Goal: Task Accomplishment & Management: Complete application form

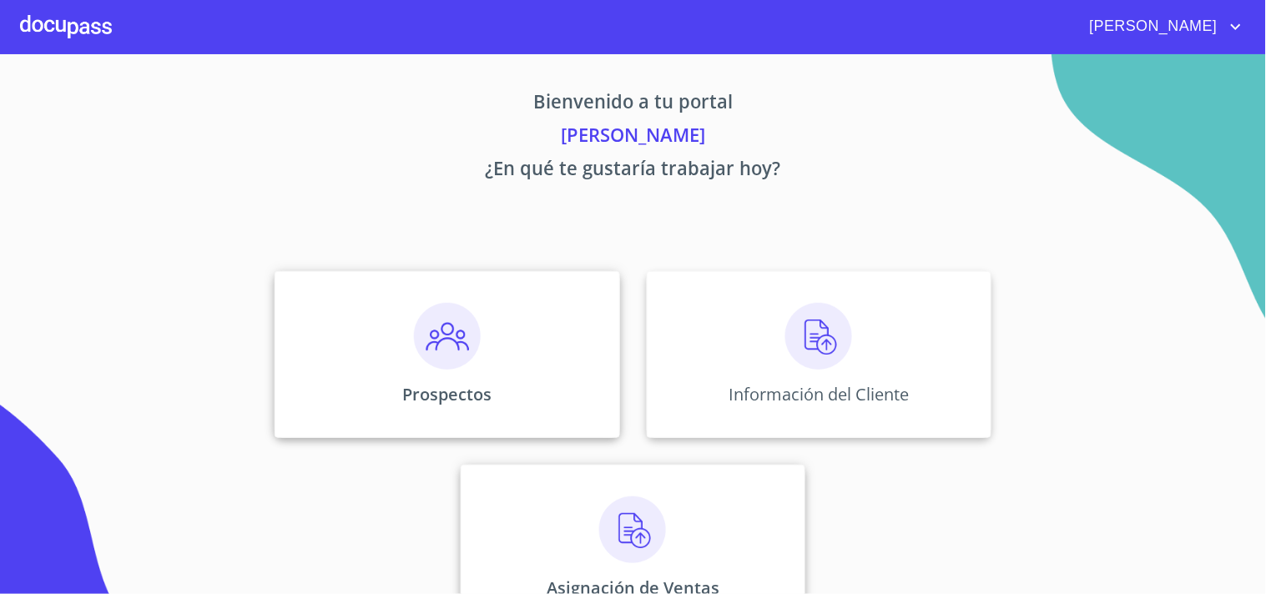
click at [449, 336] on img at bounding box center [447, 336] width 67 height 67
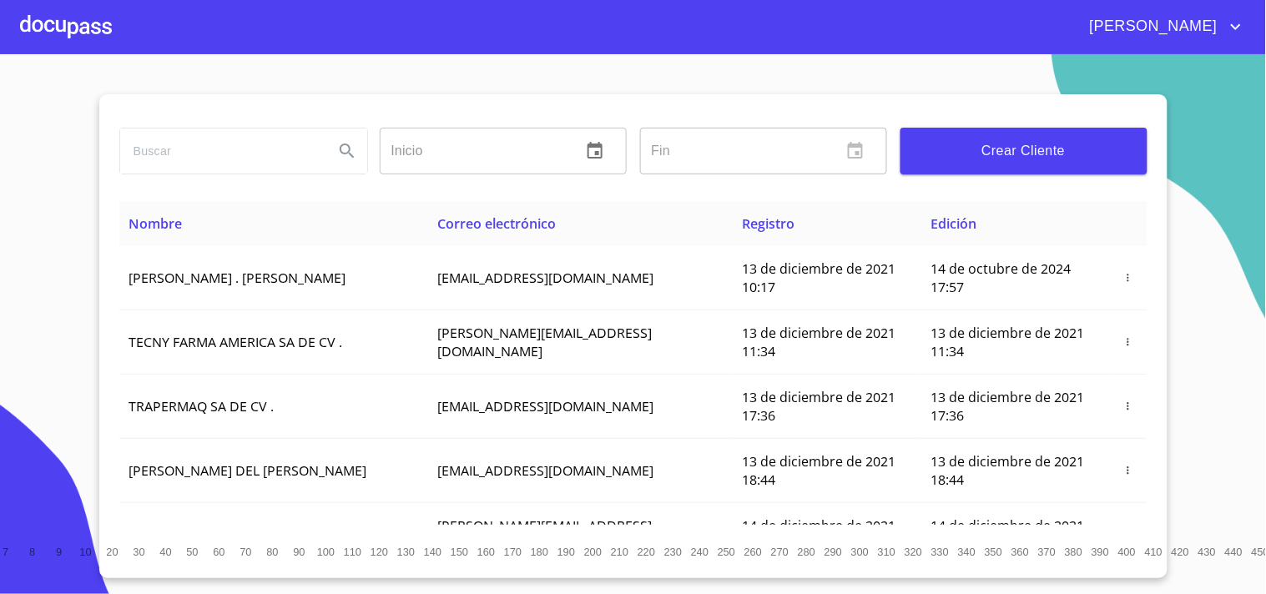
click at [217, 154] on input "search" at bounding box center [220, 150] width 200 height 45
type input "SANT ROD"
click at [345, 153] on icon "Search" at bounding box center [347, 151] width 14 height 14
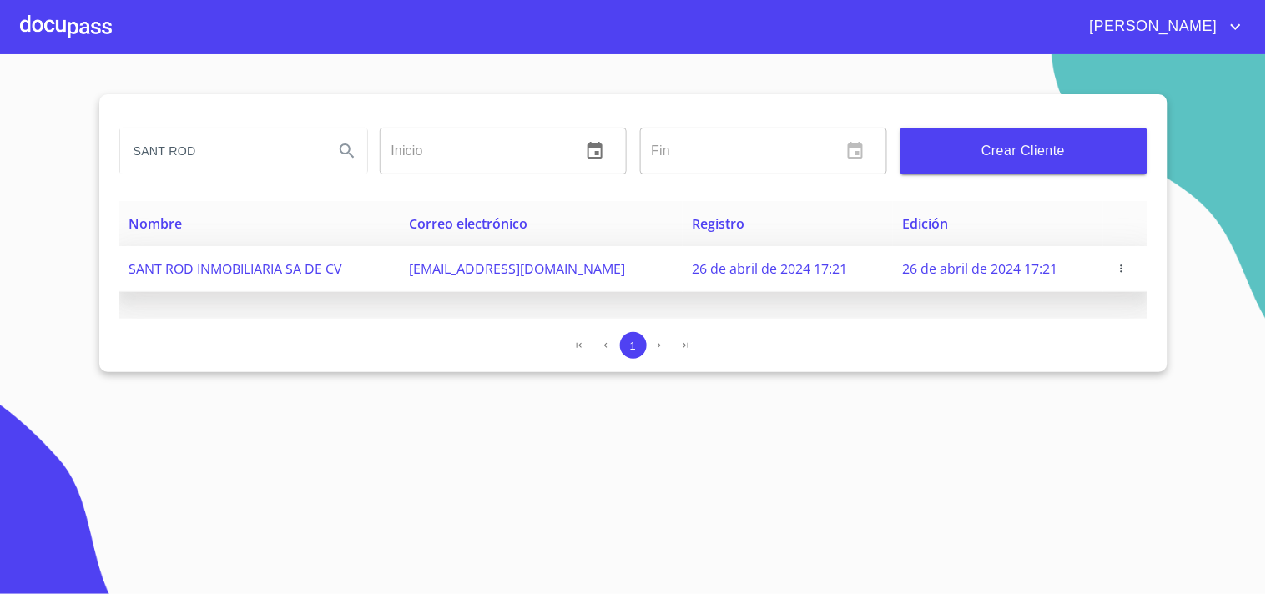
click at [1121, 272] on icon "button" at bounding box center [1122, 269] width 12 height 12
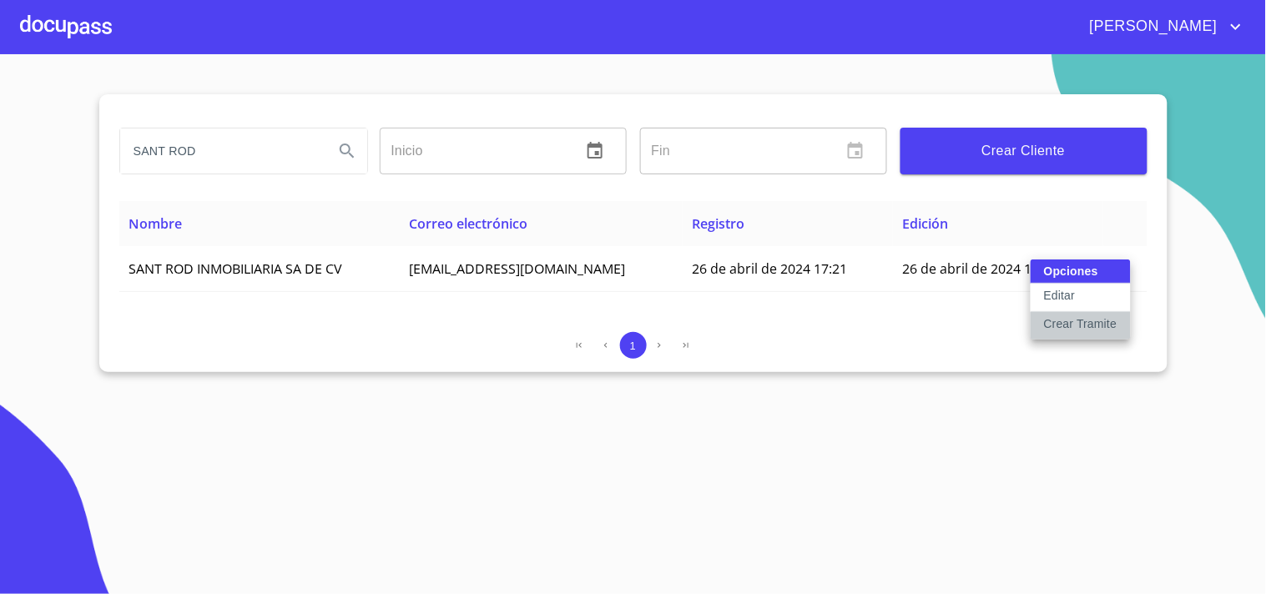
click at [1069, 328] on p "Crear Tramite" at bounding box center [1080, 323] width 73 height 17
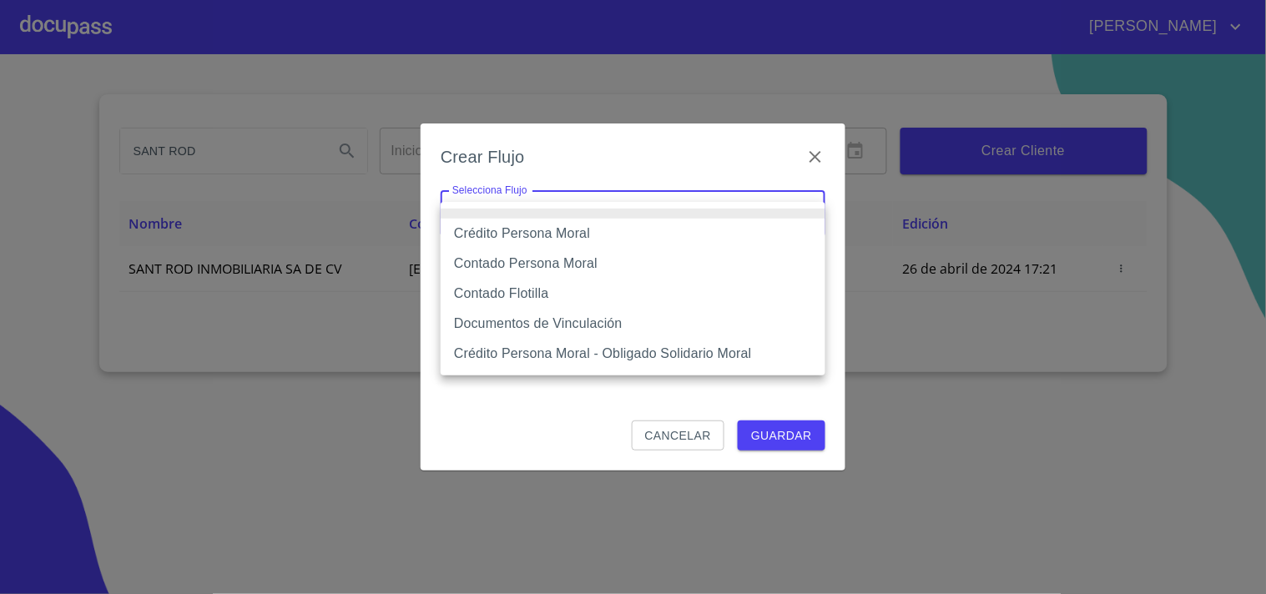
click at [763, 222] on body "[PERSON_NAME] [PERSON_NAME] Inicio ​ Fin ​ Crear Cliente Nombre Correo electrón…" at bounding box center [633, 297] width 1266 height 594
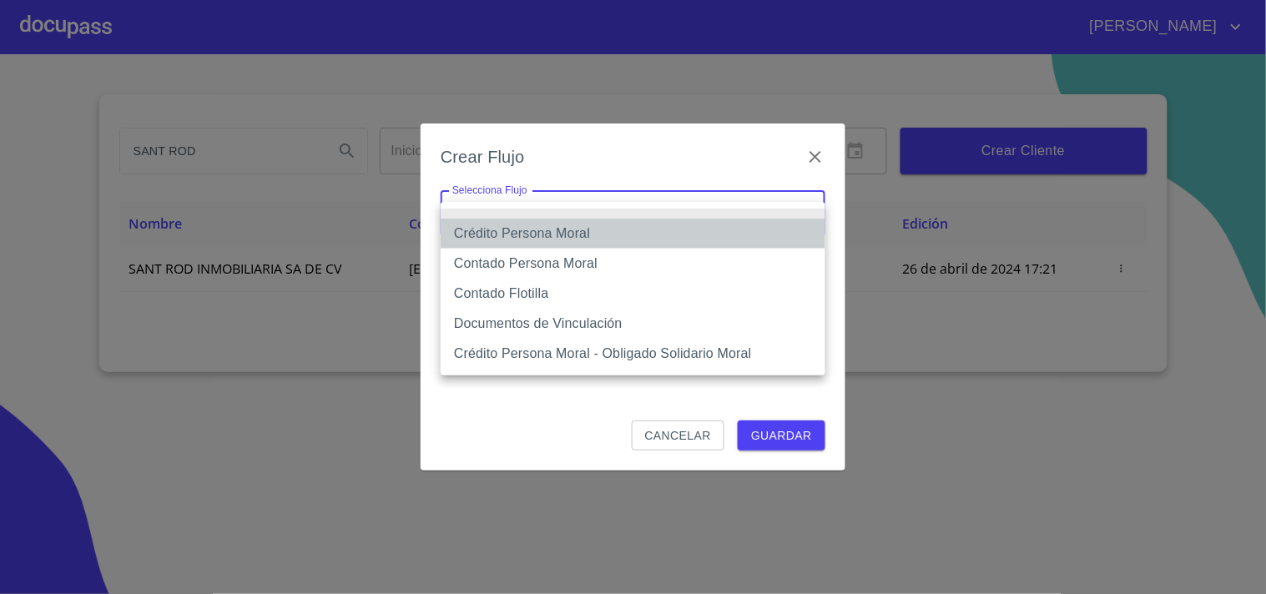
click at [597, 234] on li "Crédito Persona Moral" at bounding box center [633, 234] width 385 height 30
type input "61b135e99b8c202ad5a10319"
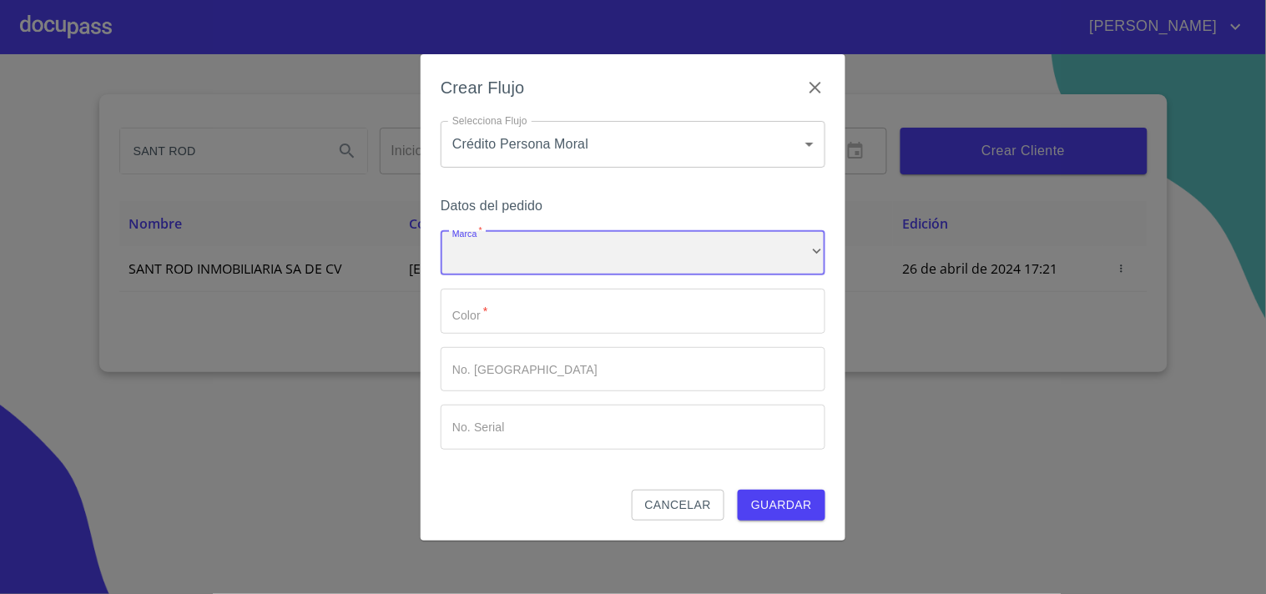
click at [594, 265] on div "​" at bounding box center [633, 253] width 385 height 45
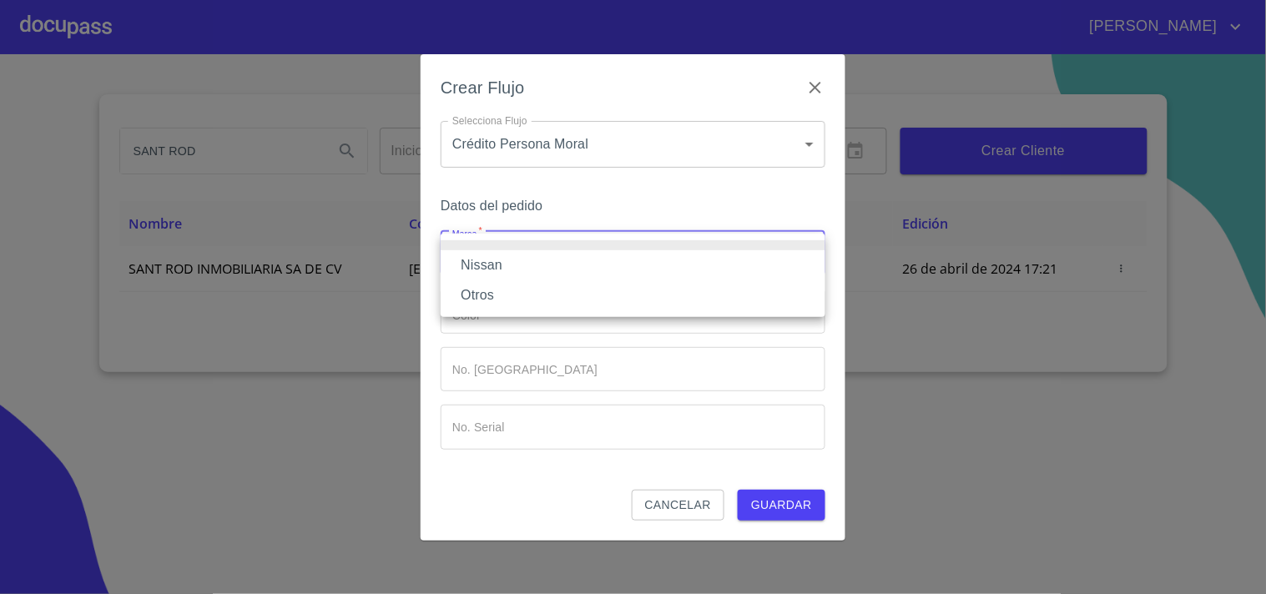
click at [501, 268] on li "Nissan" at bounding box center [633, 265] width 385 height 30
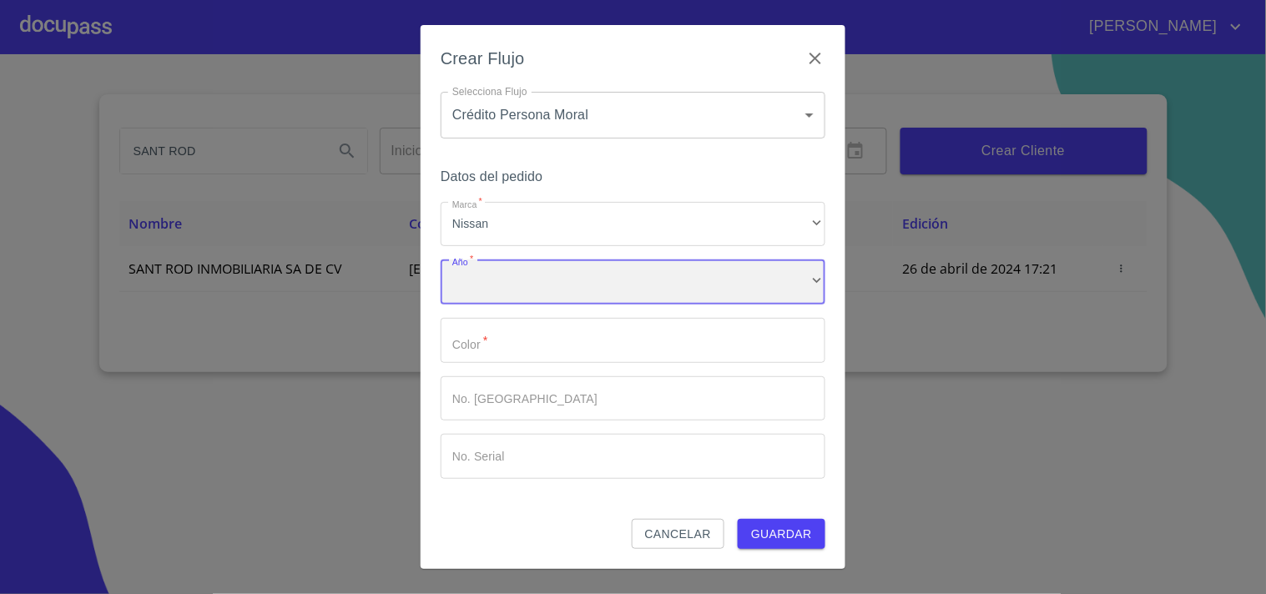
click at [502, 284] on div "​" at bounding box center [633, 281] width 385 height 45
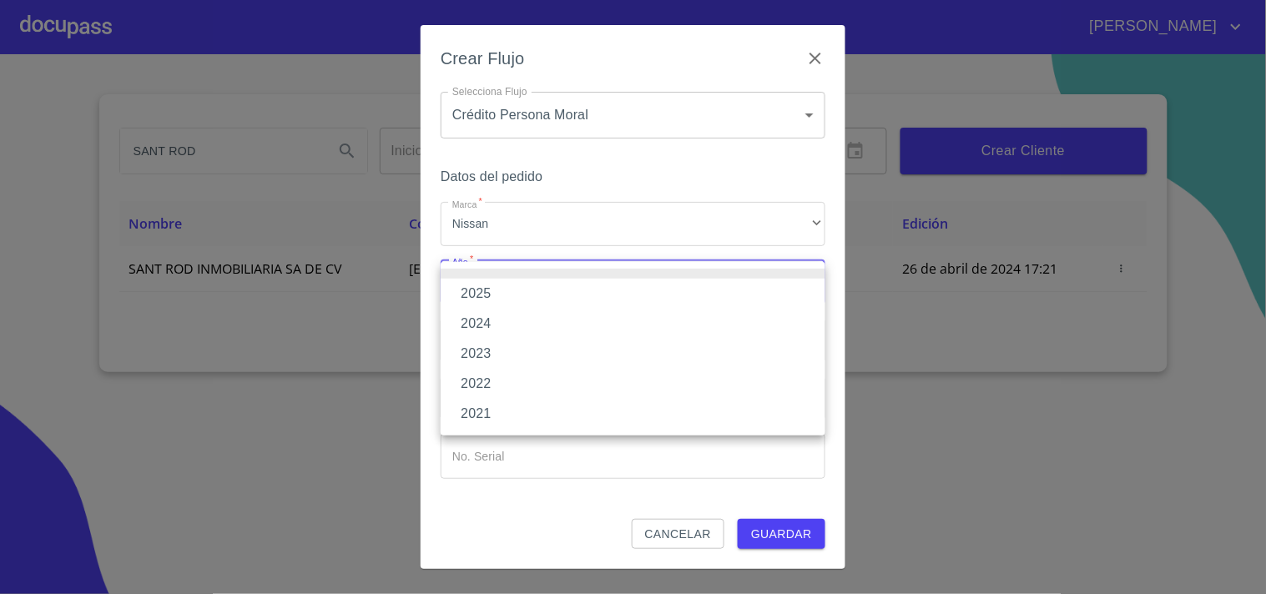
click at [485, 287] on li "2025" at bounding box center [633, 294] width 385 height 30
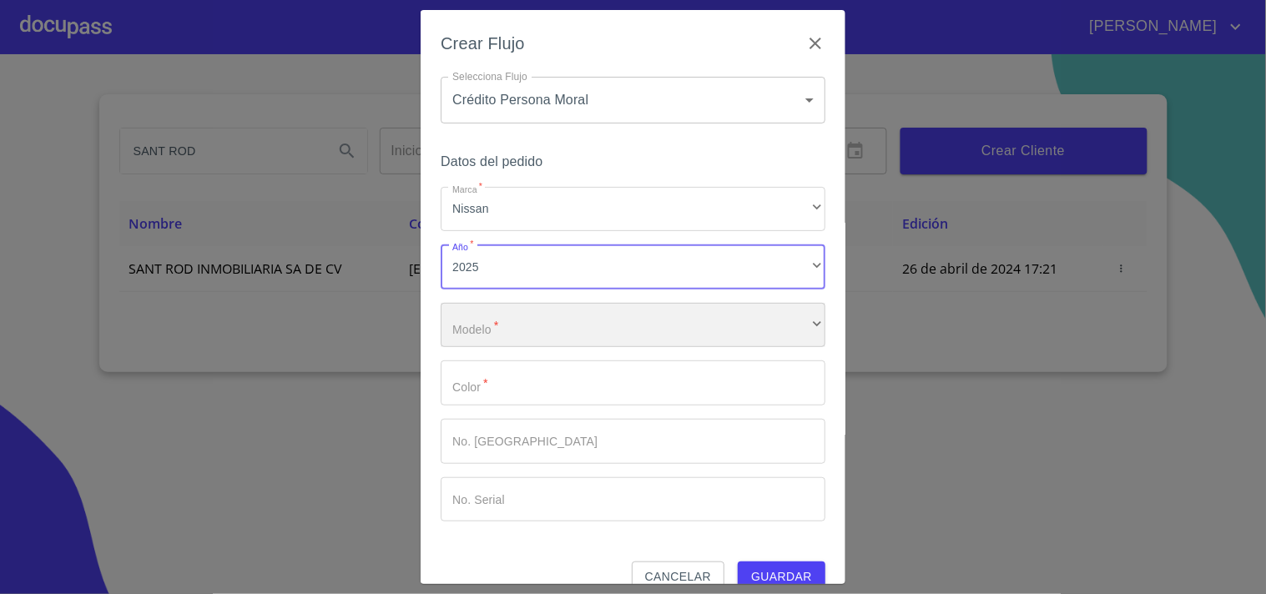
click at [510, 331] on div "​" at bounding box center [633, 325] width 385 height 45
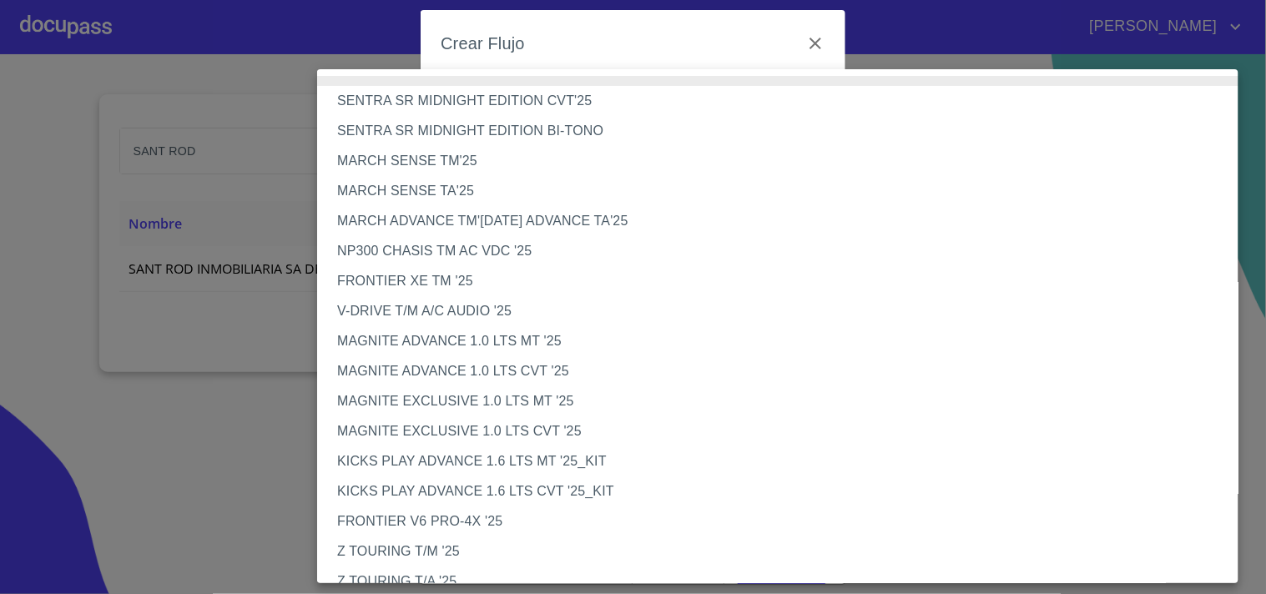
click at [423, 304] on li "V-DRIVE T/M A/C AUDIO '25" at bounding box center [784, 311] width 935 height 30
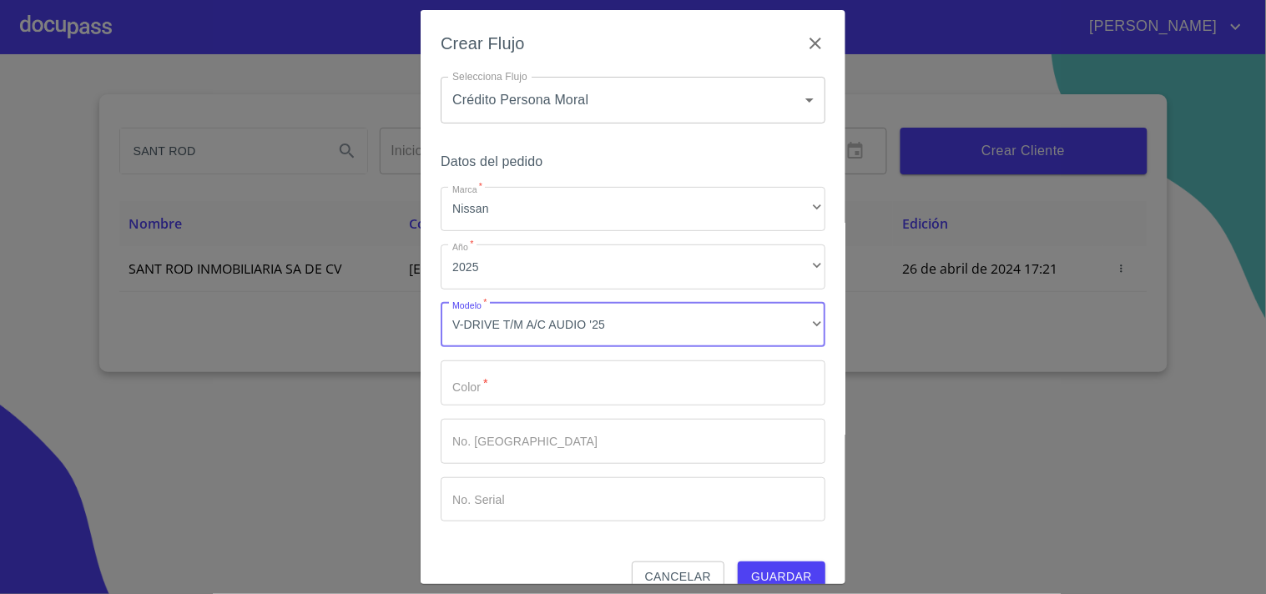
click at [494, 392] on input "Marca   *" at bounding box center [633, 382] width 385 height 45
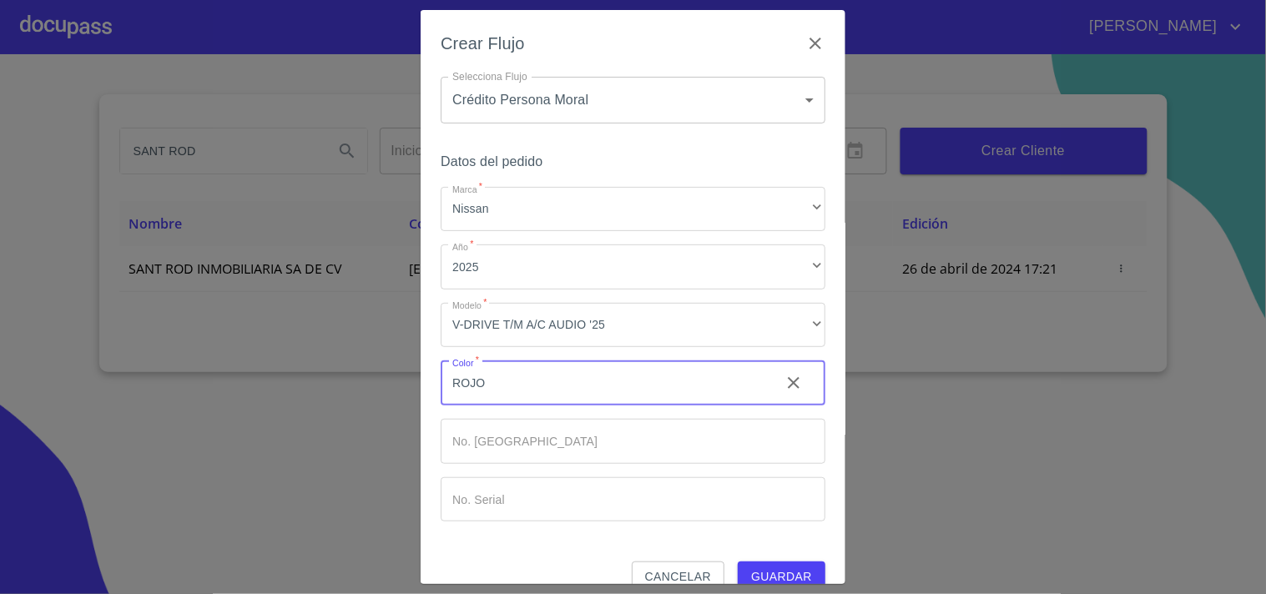
type input "ROJO"
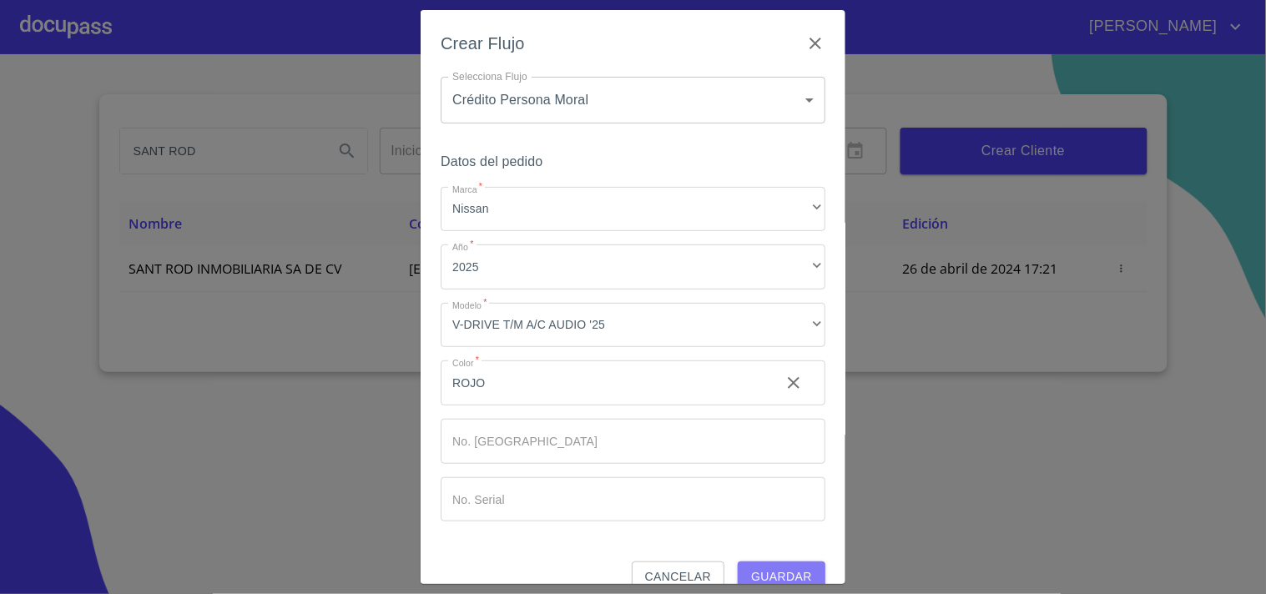
click at [771, 577] on span "Guardar" at bounding box center [781, 577] width 61 height 21
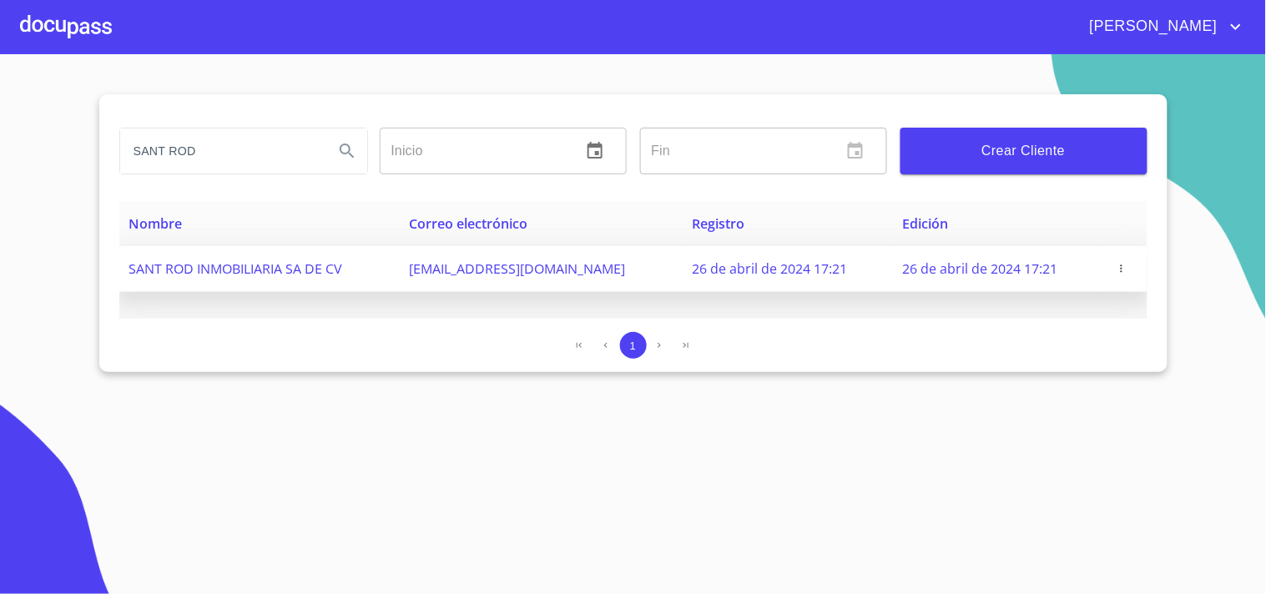
click at [1121, 269] on icon "button" at bounding box center [1122, 269] width 12 height 12
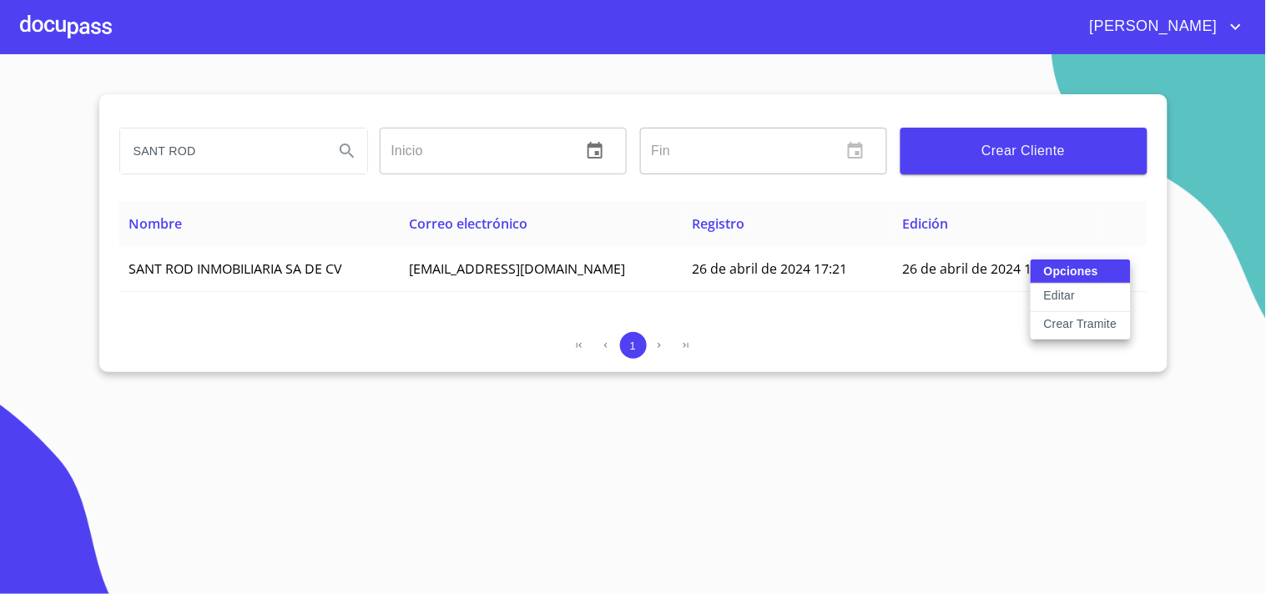
click at [97, 40] on div at bounding box center [633, 297] width 1266 height 594
click at [88, 46] on div at bounding box center [66, 26] width 92 height 53
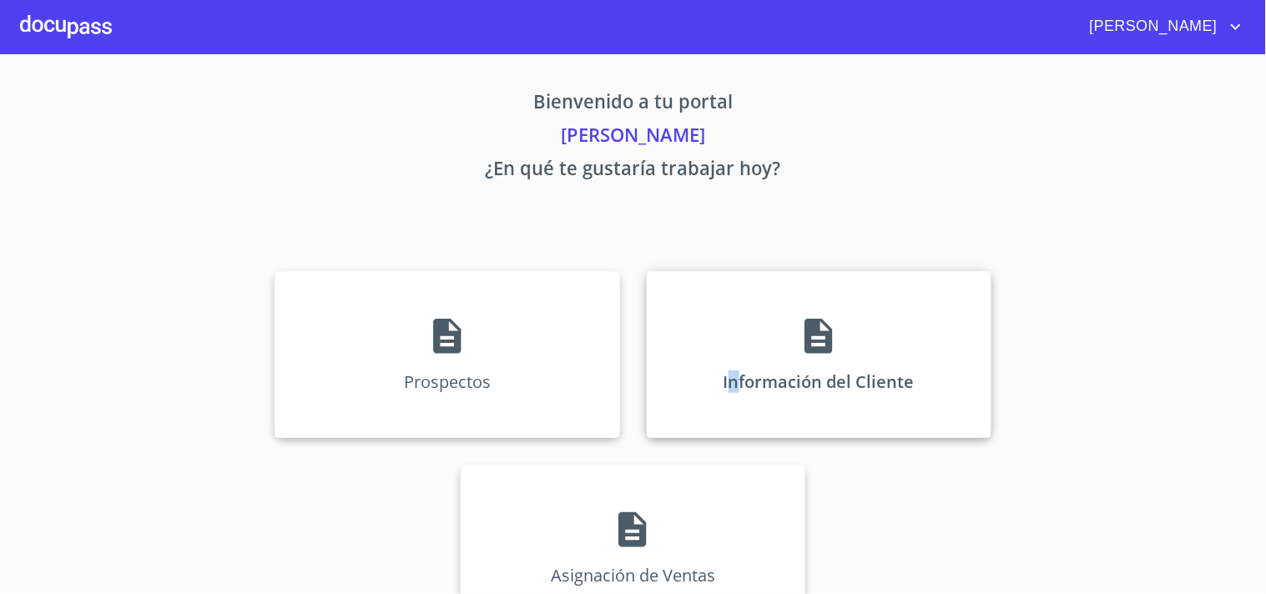
click at [729, 330] on div "Información del Cliente" at bounding box center [819, 354] width 345 height 167
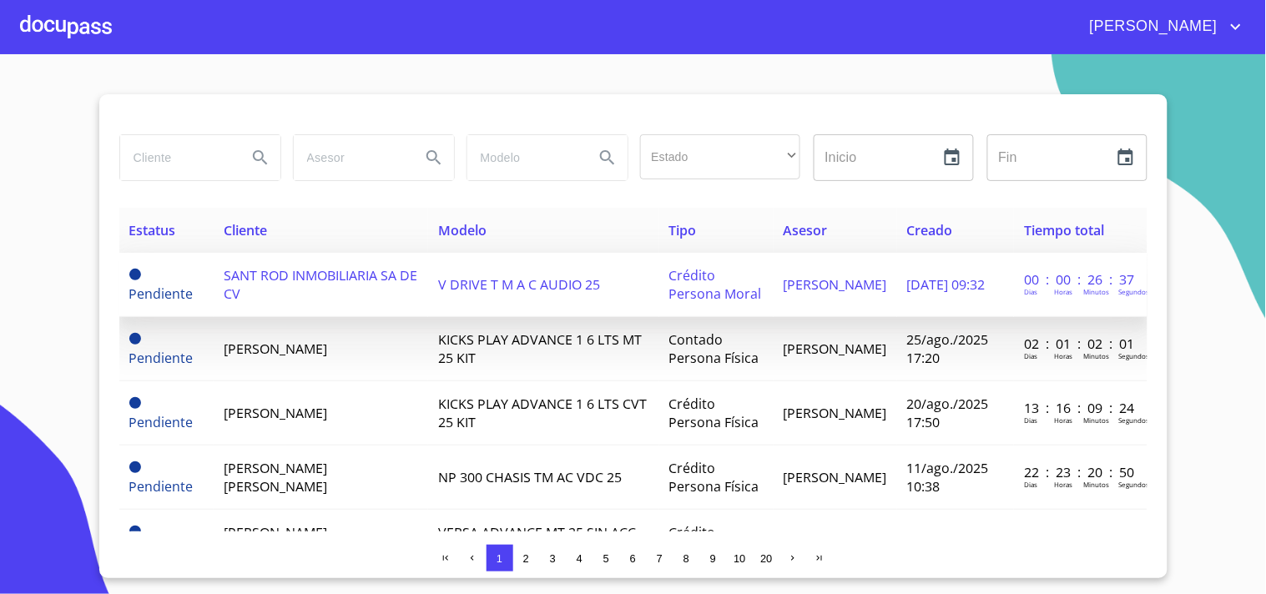
click at [269, 263] on td "SANT ROD INMOBILIARIA SA DE CV" at bounding box center [321, 285] width 214 height 64
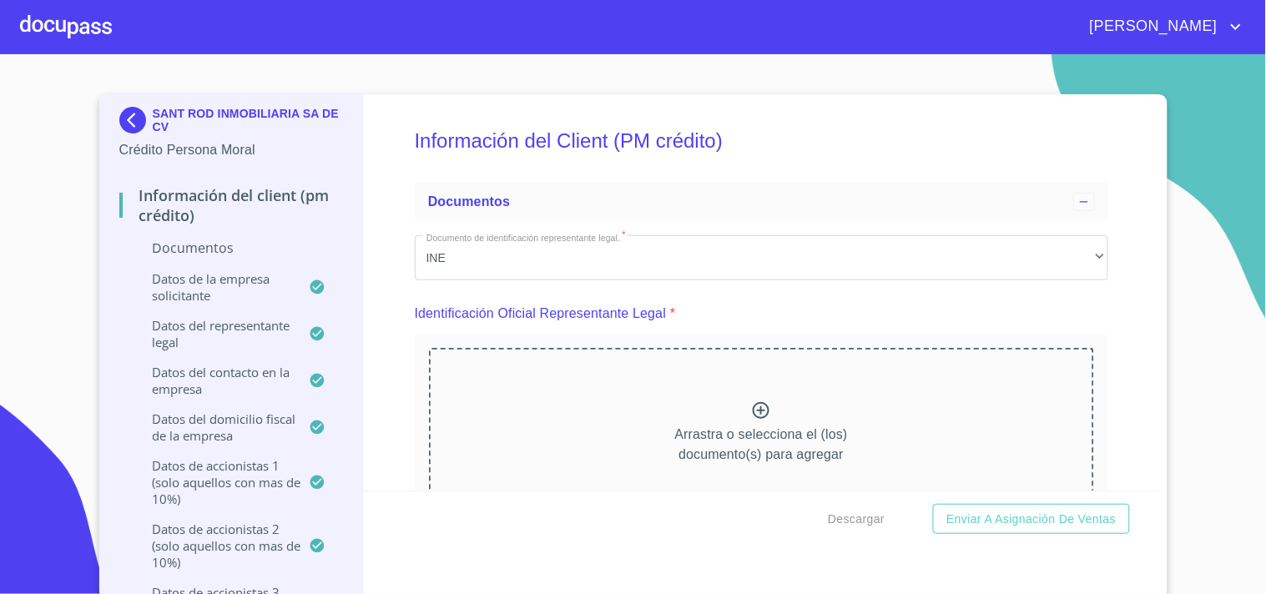
scroll to position [411, 0]
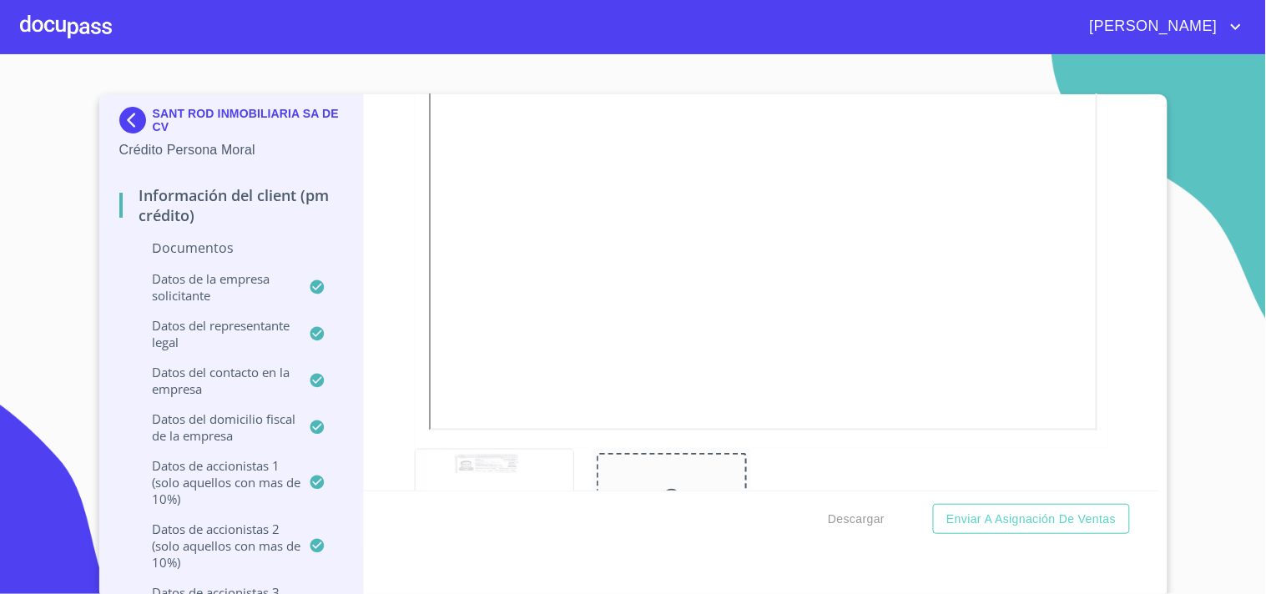
click at [78, 30] on div at bounding box center [66, 26] width 92 height 53
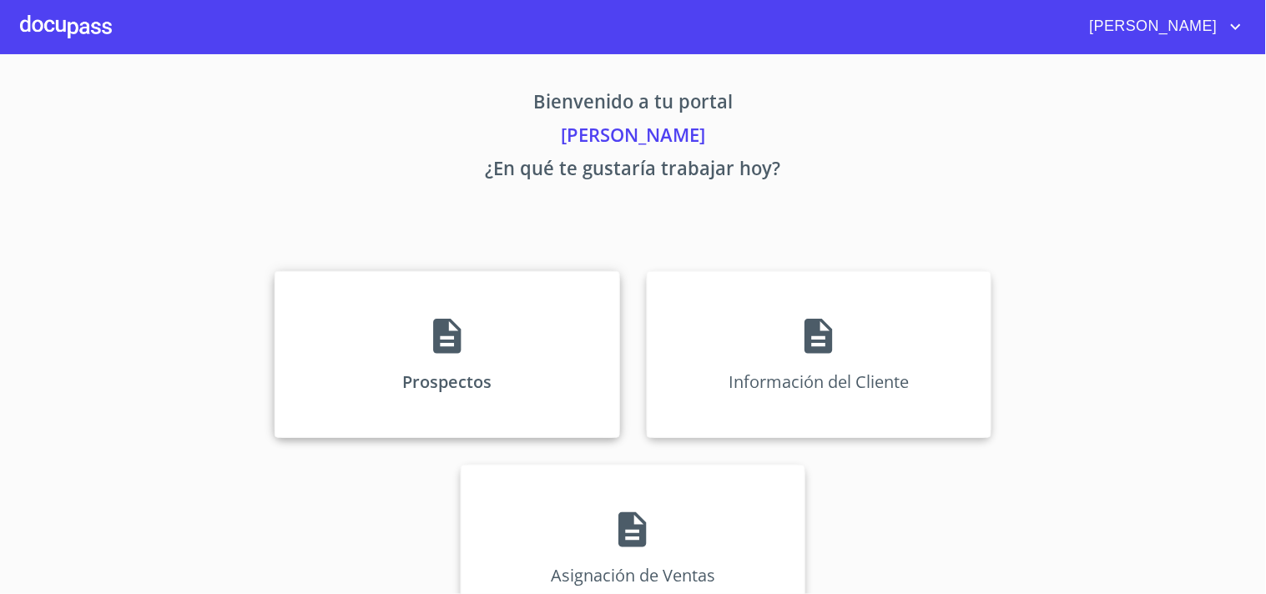
click at [296, 331] on div "Prospectos" at bounding box center [447, 354] width 345 height 167
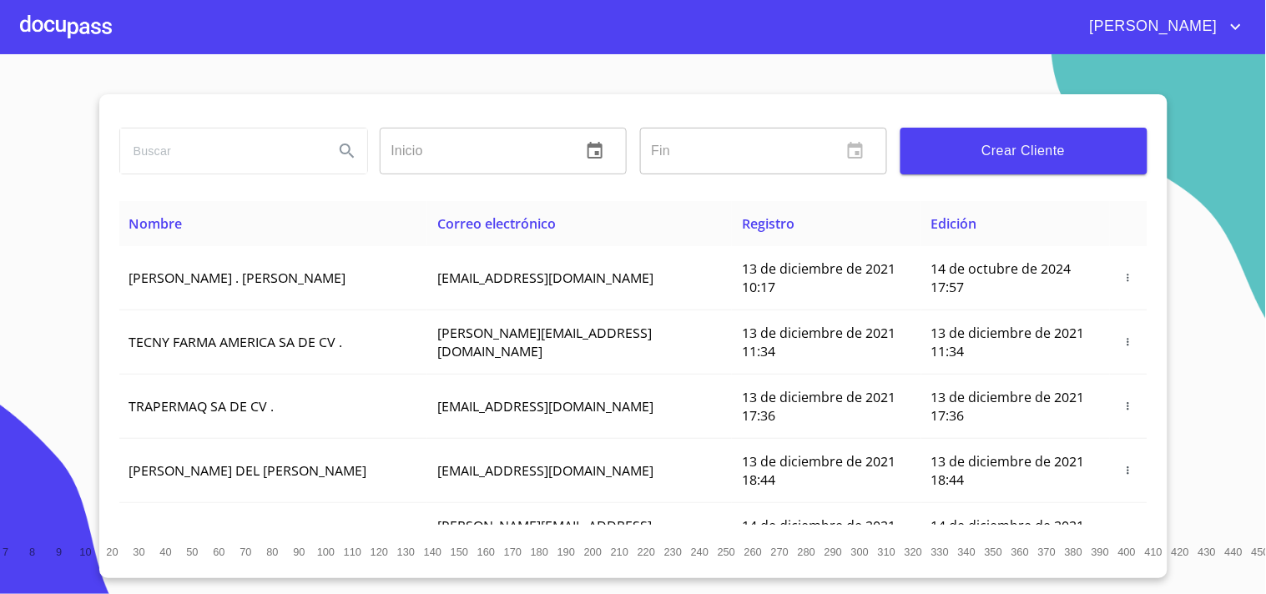
click at [176, 157] on input "search" at bounding box center [220, 150] width 200 height 45
type input "[PERSON_NAME]"
click at [337, 160] on icon "Search" at bounding box center [347, 151] width 20 height 20
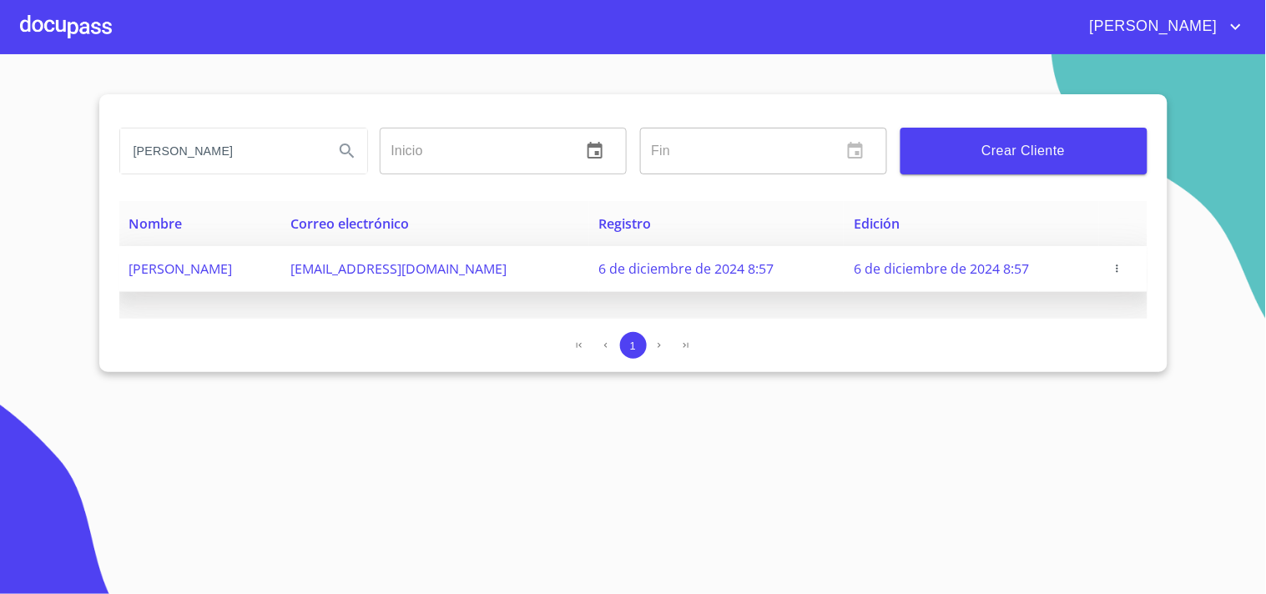
click at [1121, 264] on icon "button" at bounding box center [1117, 269] width 12 height 12
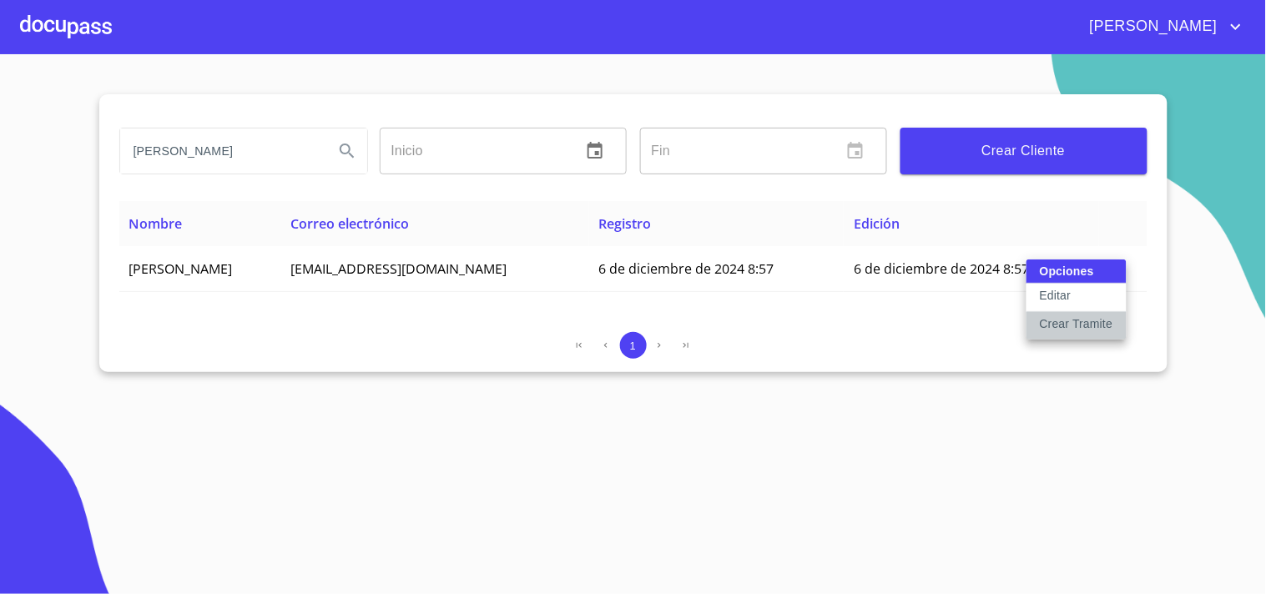
click at [1077, 326] on p "Crear Tramite" at bounding box center [1076, 323] width 73 height 17
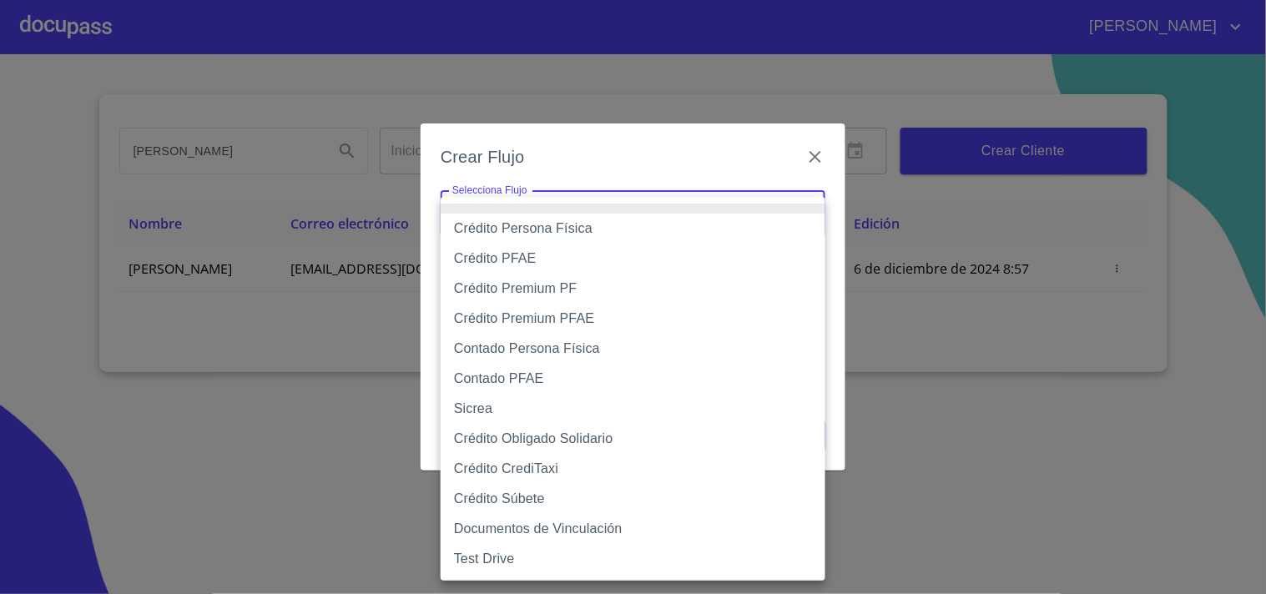
click at [746, 207] on body "[PERSON_NAME] ​ Fin ​ Crear Cliente Nombre Correo electrónico Registro Edición …" at bounding box center [633, 297] width 1266 height 594
click at [524, 256] on li "Crédito PFAE" at bounding box center [633, 259] width 385 height 30
type input "61b0f1389b8c202ad55b5ebc"
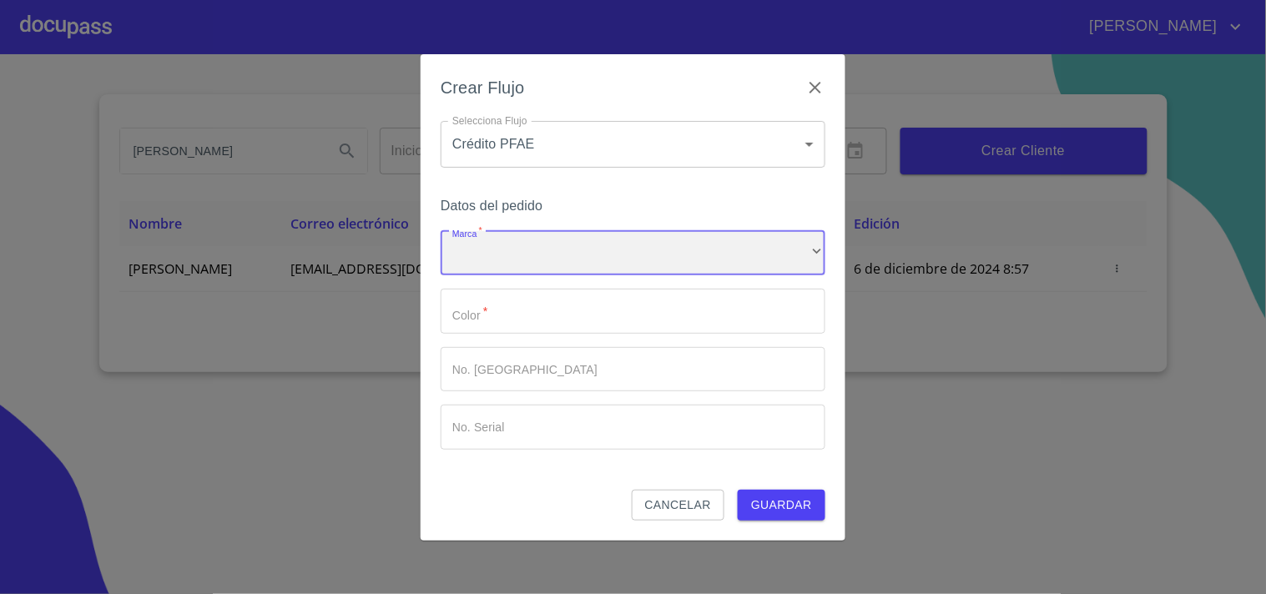
click at [536, 264] on div "​" at bounding box center [633, 253] width 385 height 45
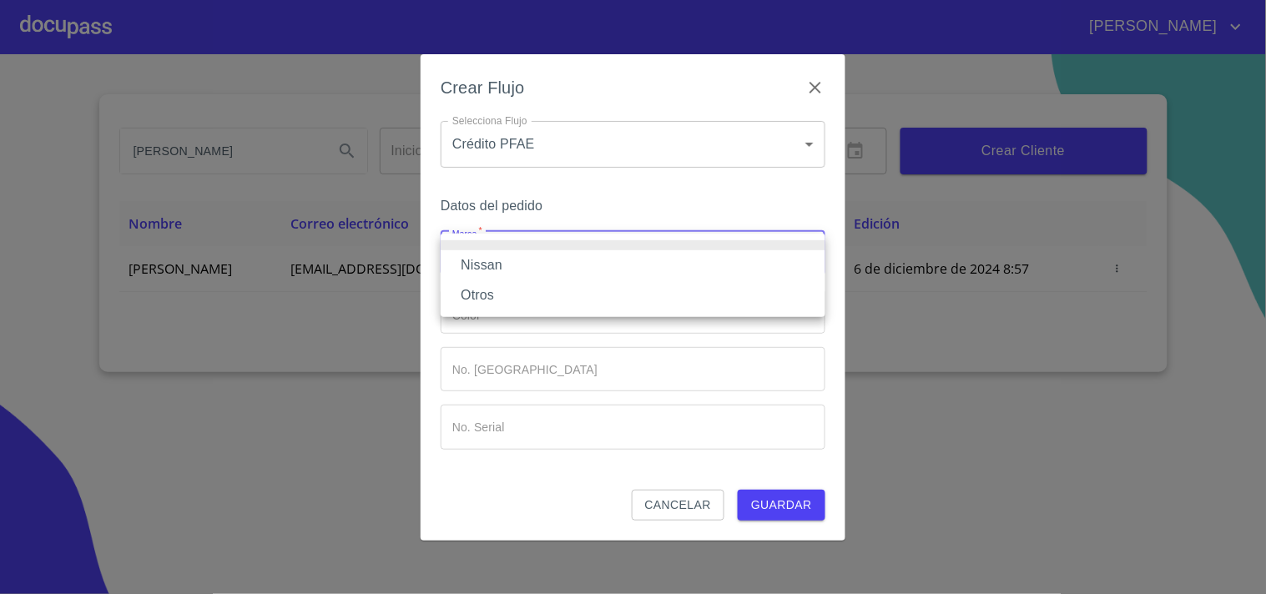
click at [485, 256] on li "Nissan" at bounding box center [633, 265] width 385 height 30
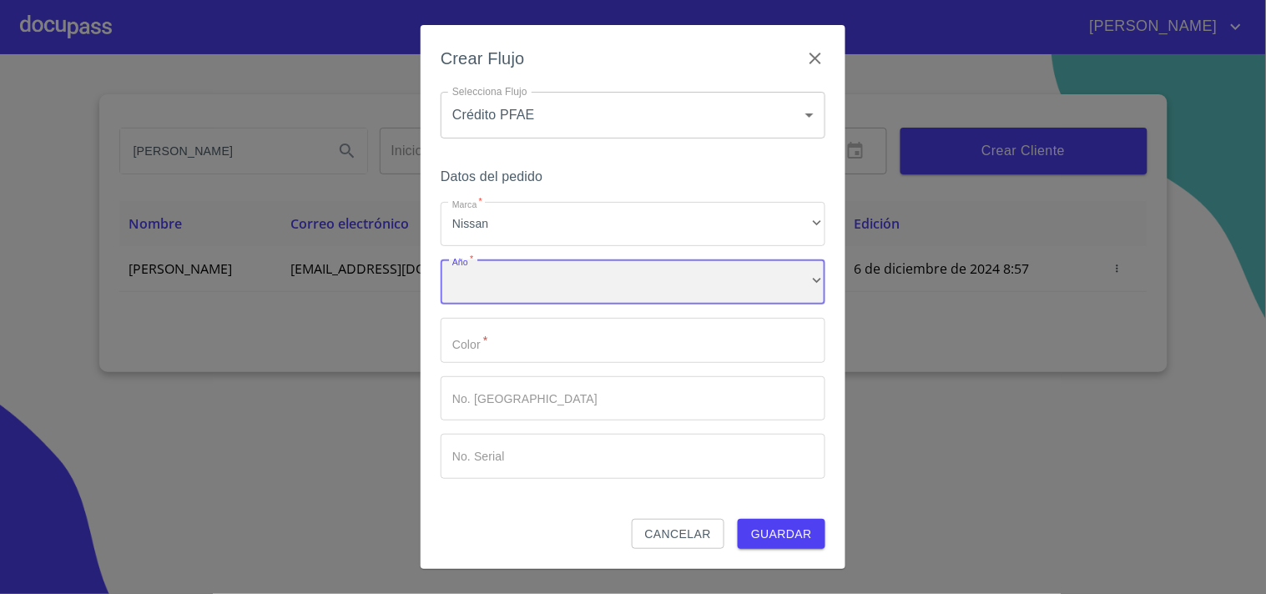
click at [494, 290] on div "​" at bounding box center [633, 281] width 385 height 45
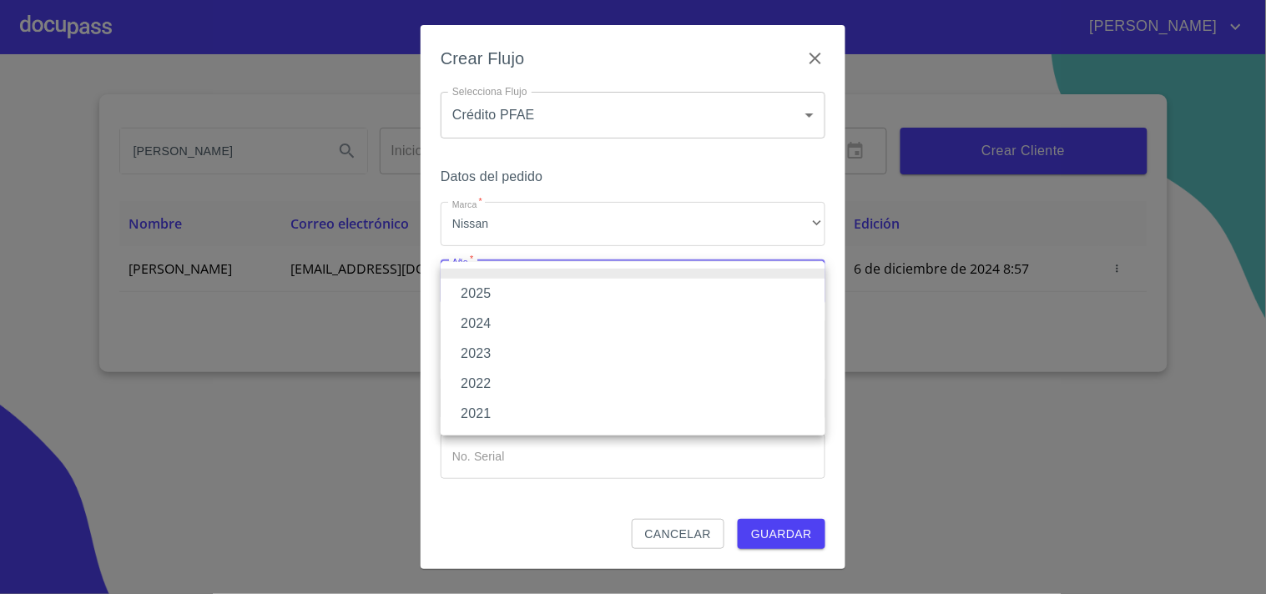
click at [490, 292] on li "2025" at bounding box center [633, 294] width 385 height 30
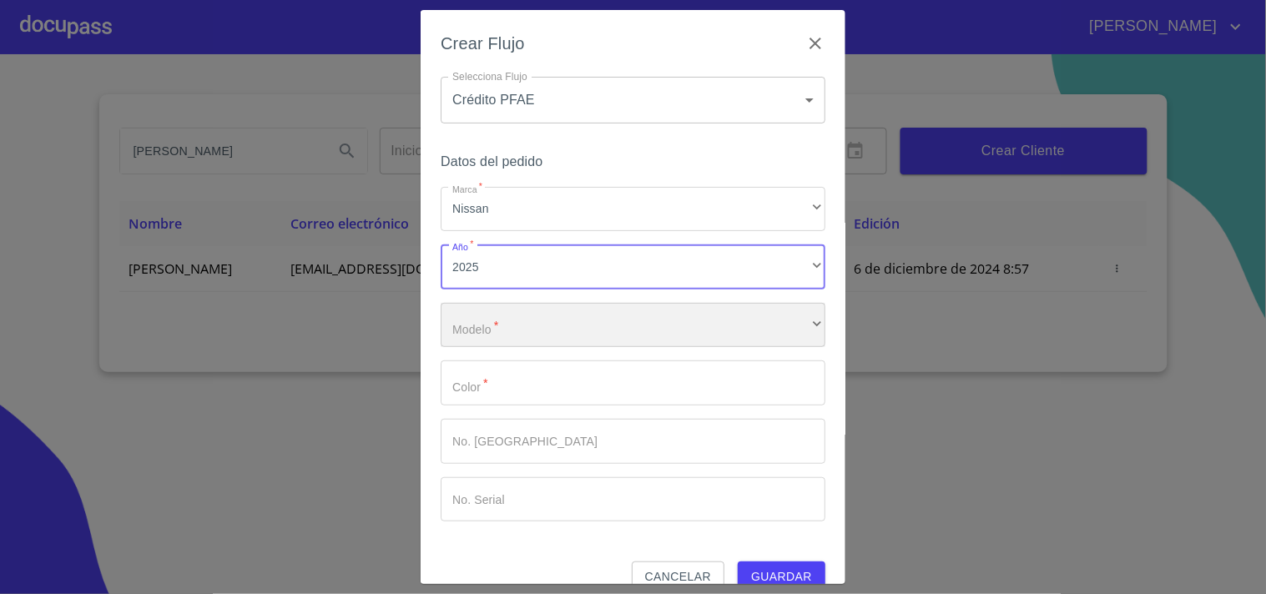
click at [491, 326] on div "​" at bounding box center [633, 325] width 385 height 45
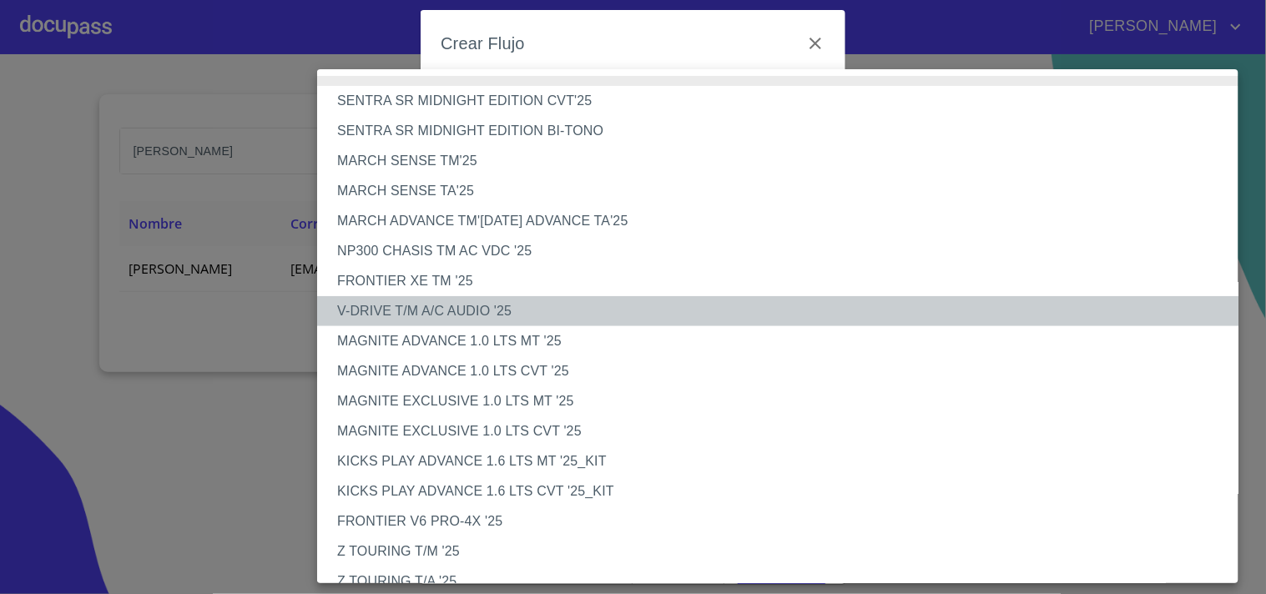
click at [453, 309] on li "V-DRIVE T/M A/C AUDIO '25" at bounding box center [784, 311] width 935 height 30
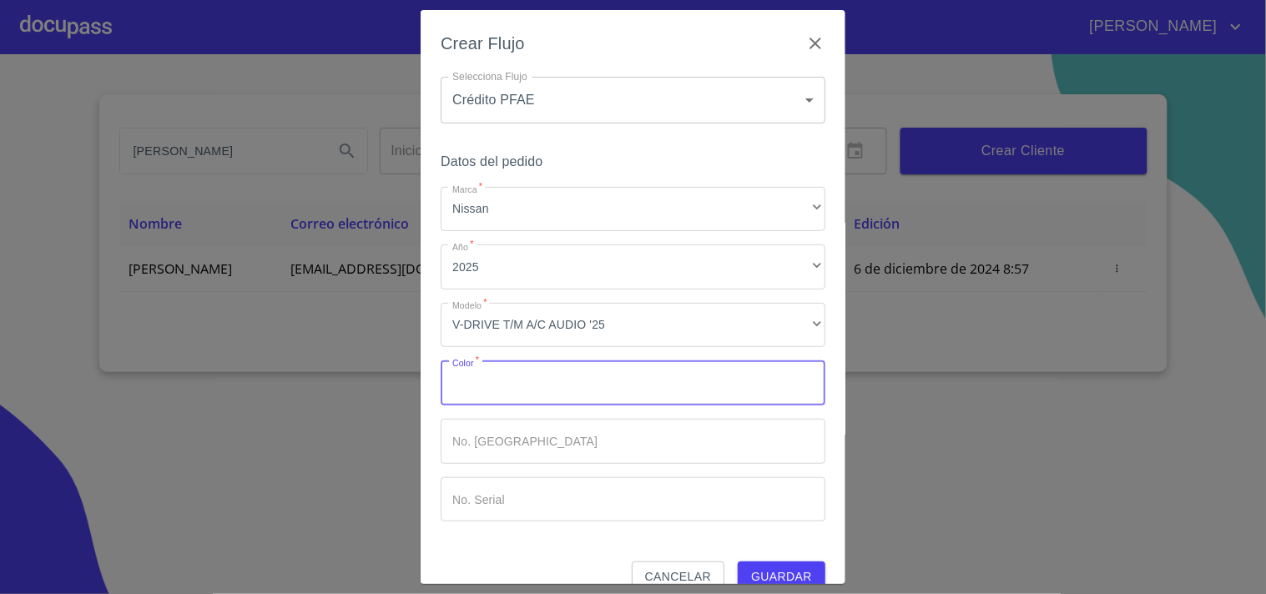
click at [479, 388] on input "Marca   *" at bounding box center [633, 382] width 385 height 45
type input "ROJO"
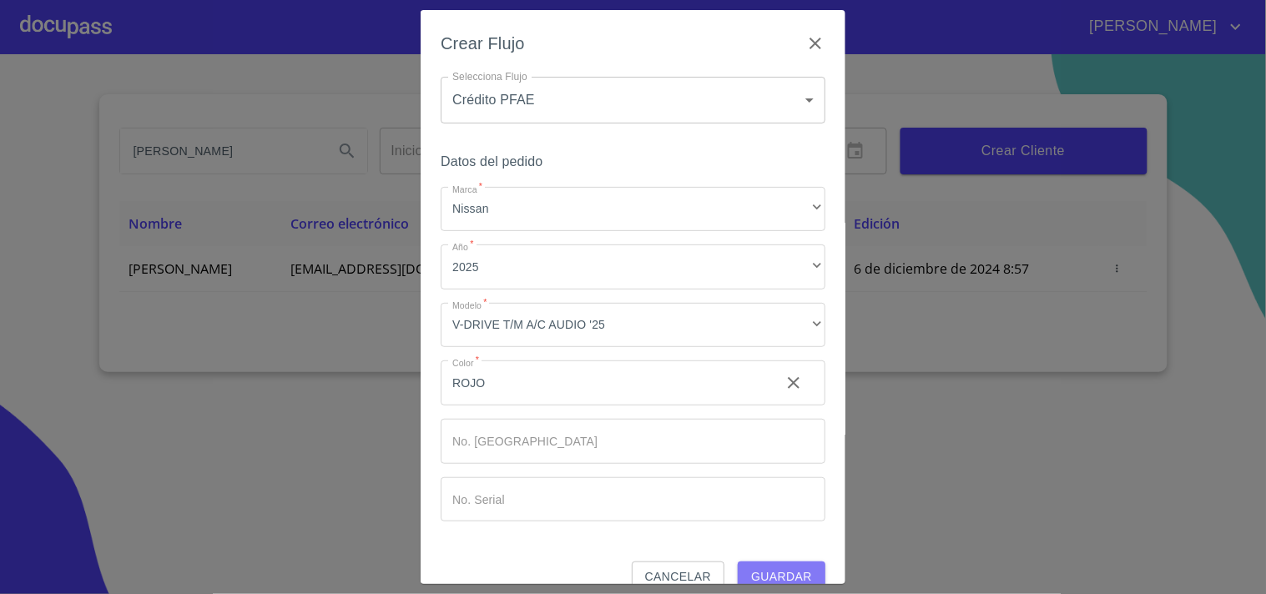
click at [779, 572] on span "Guardar" at bounding box center [781, 577] width 61 height 21
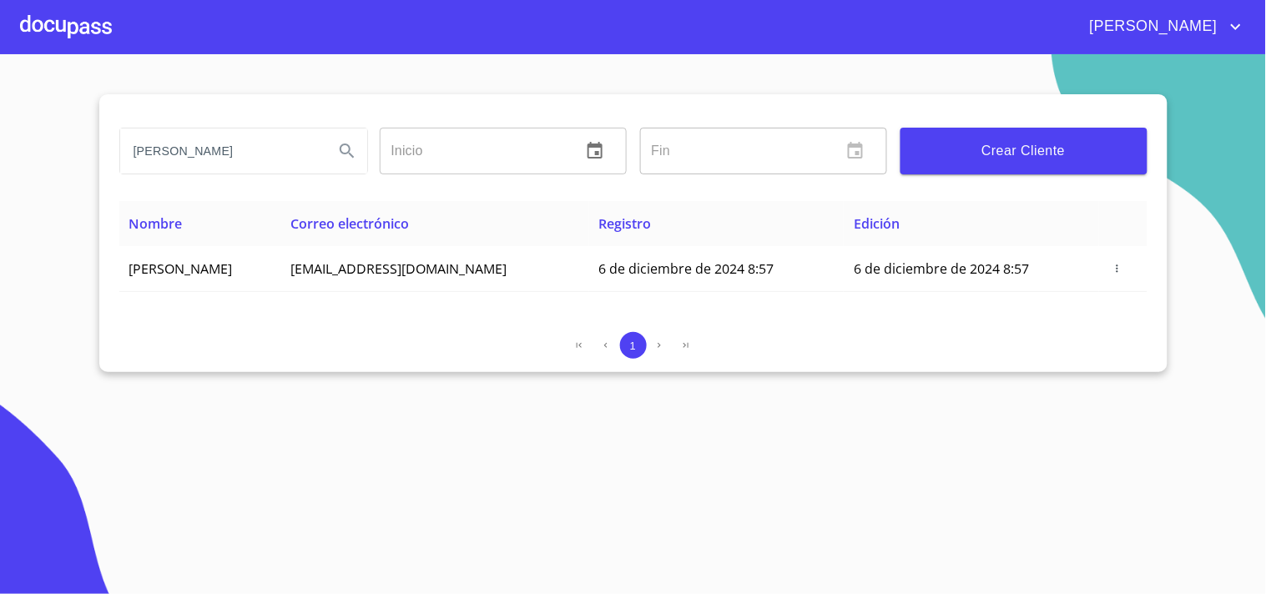
click at [90, 36] on div at bounding box center [66, 26] width 92 height 53
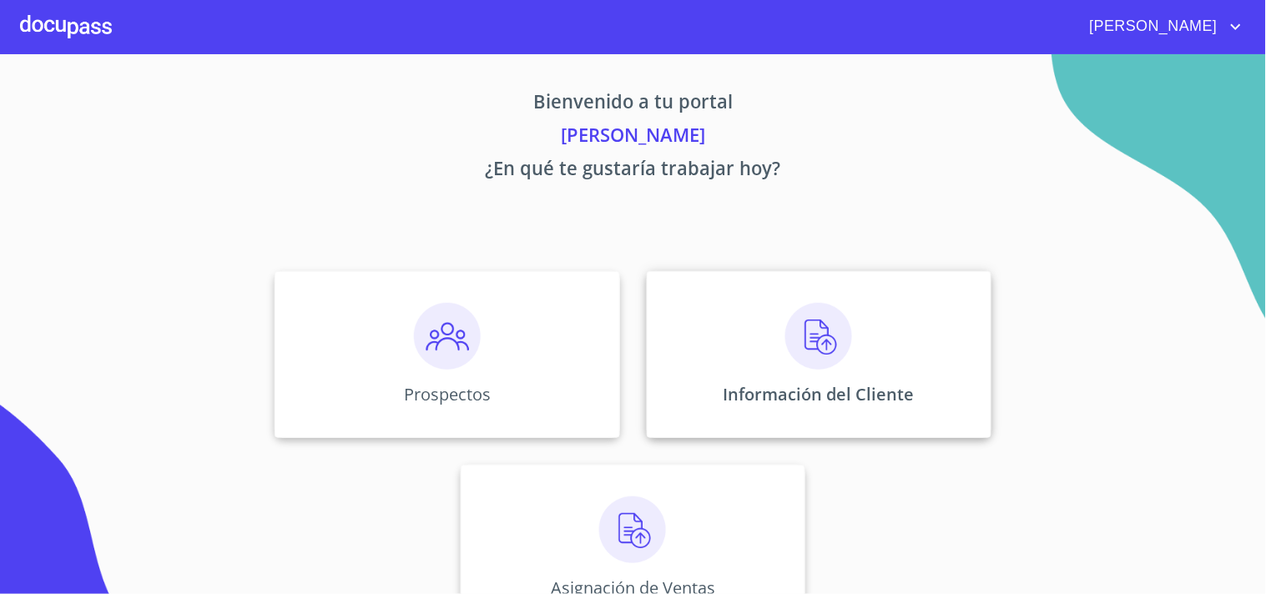
click at [761, 345] on div "Información del Cliente" at bounding box center [819, 354] width 345 height 167
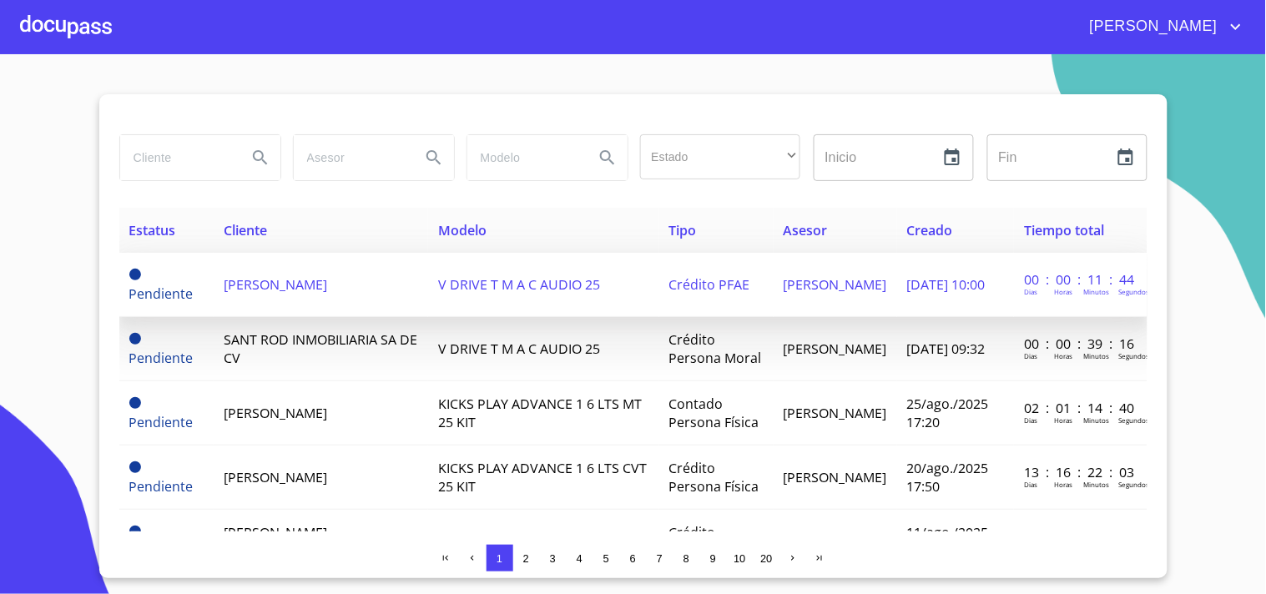
click at [312, 279] on span "[PERSON_NAME]" at bounding box center [275, 284] width 103 height 18
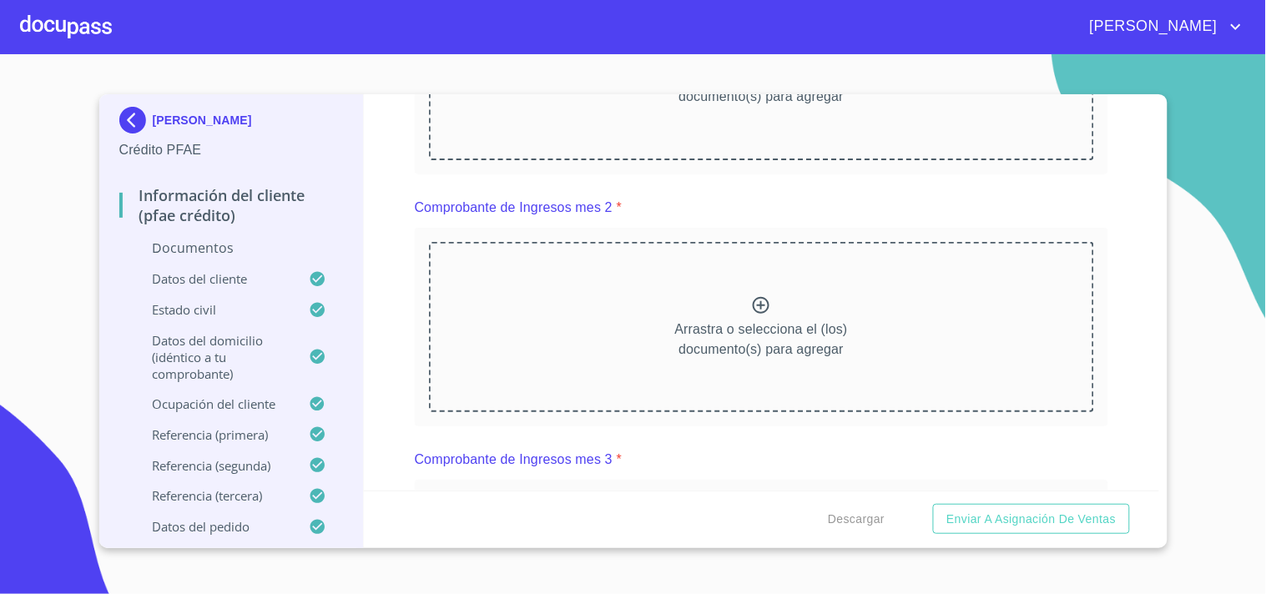
scroll to position [1761, 0]
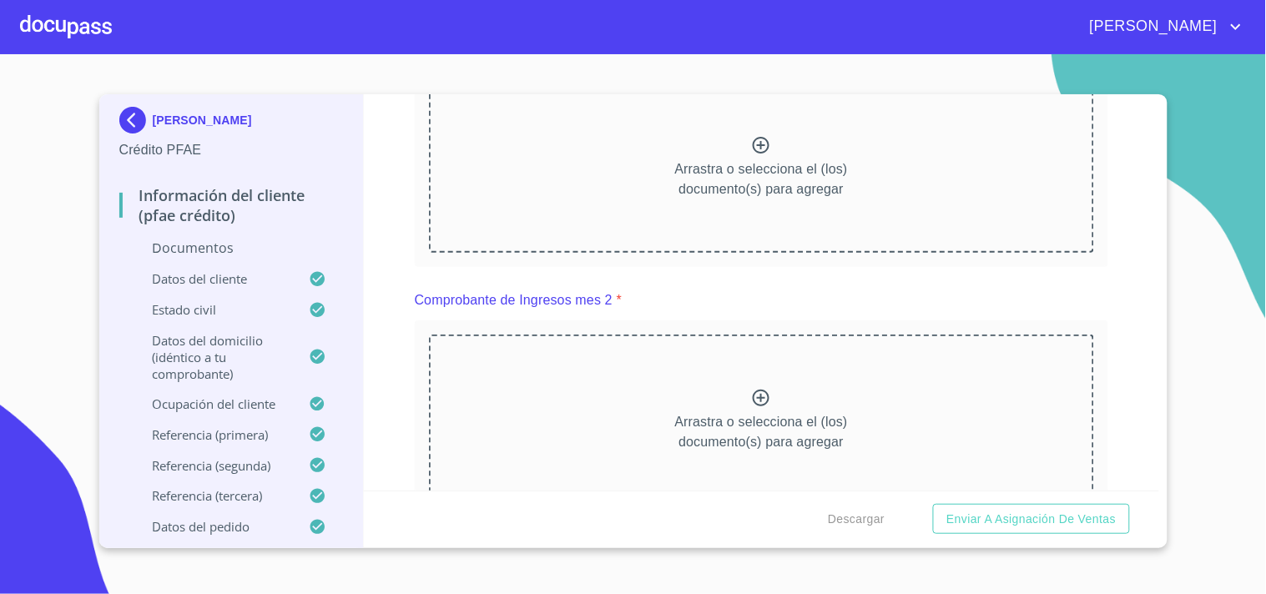
click at [755, 142] on icon at bounding box center [761, 145] width 17 height 17
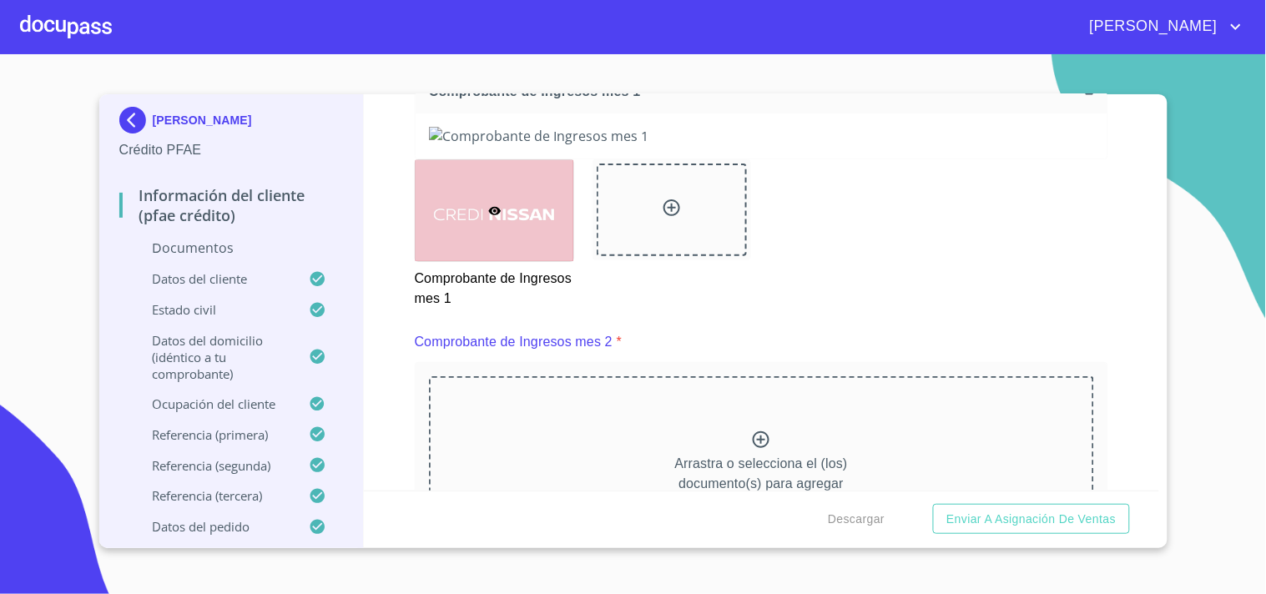
drag, startPoint x: 1149, startPoint y: 181, endPoint x: 1150, endPoint y: 194, distance: 12.5
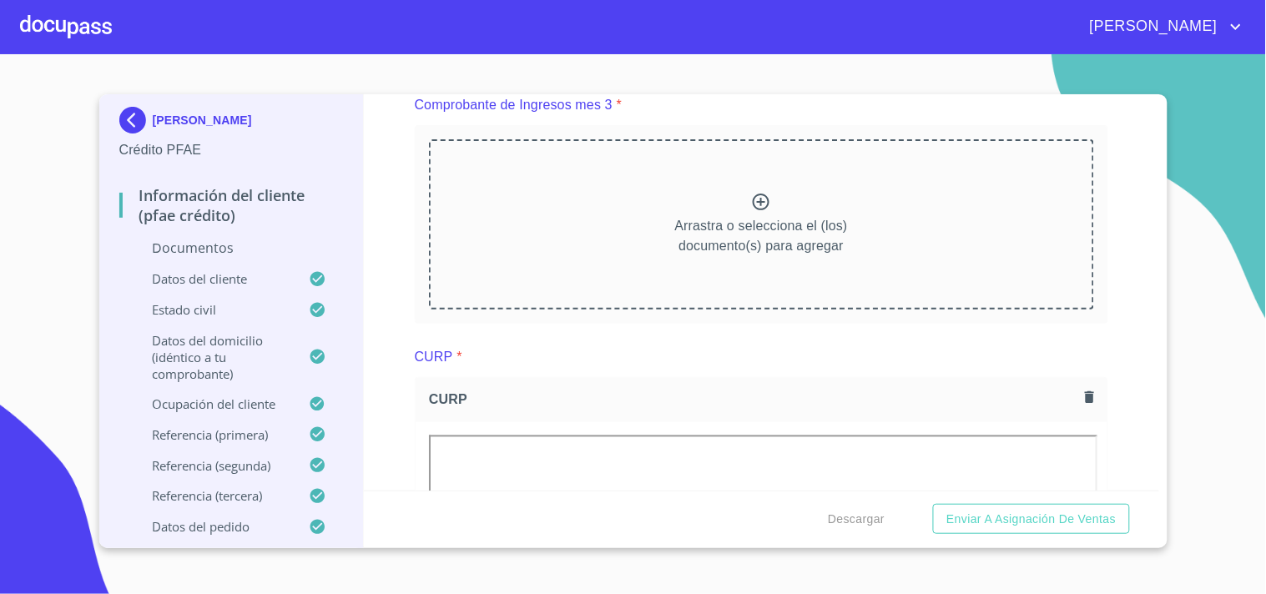
scroll to position [2461, 0]
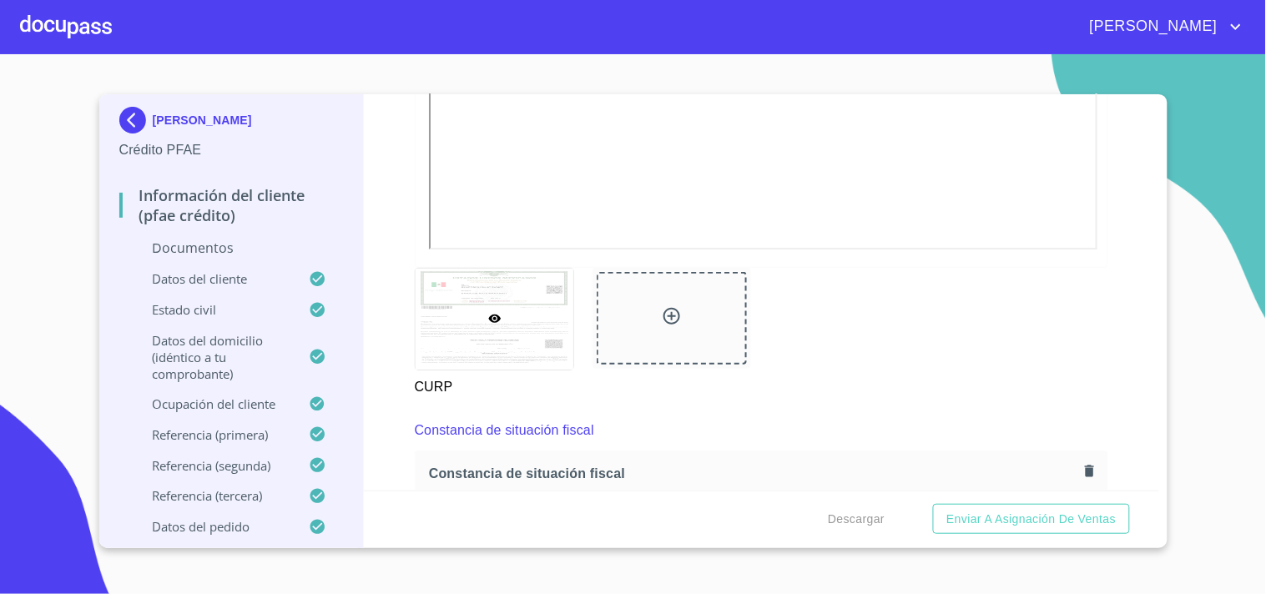
scroll to position [2952, 0]
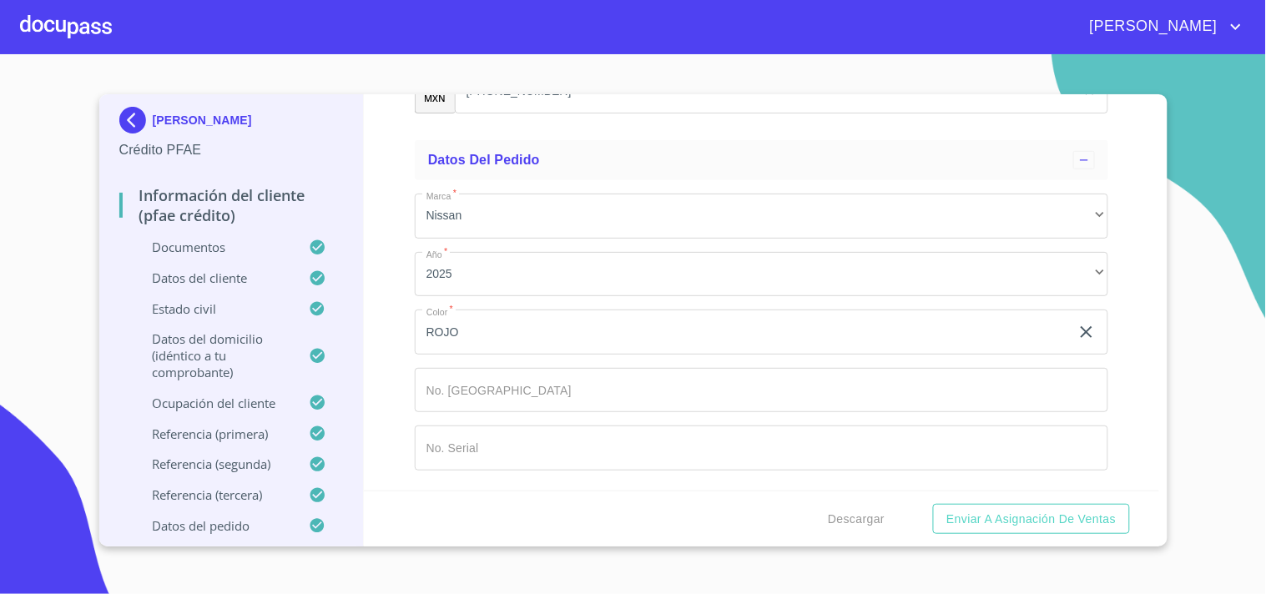
scroll to position [9146, 0]
click at [860, 517] on span "Descargar" at bounding box center [856, 519] width 57 height 21
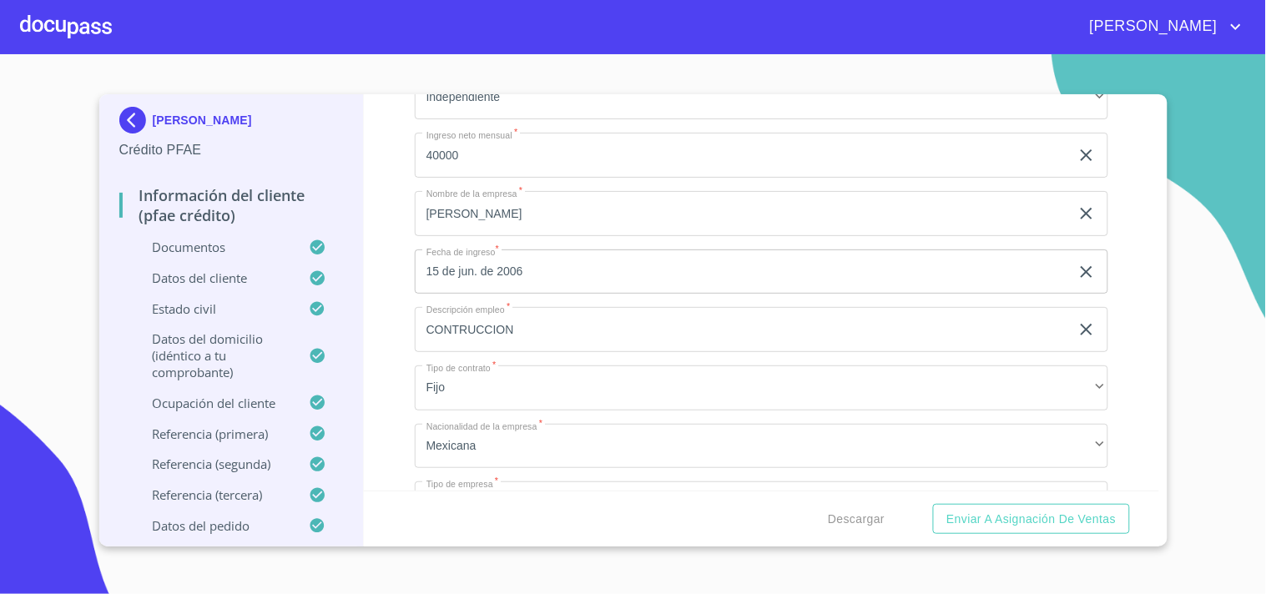
scroll to position [5710, 0]
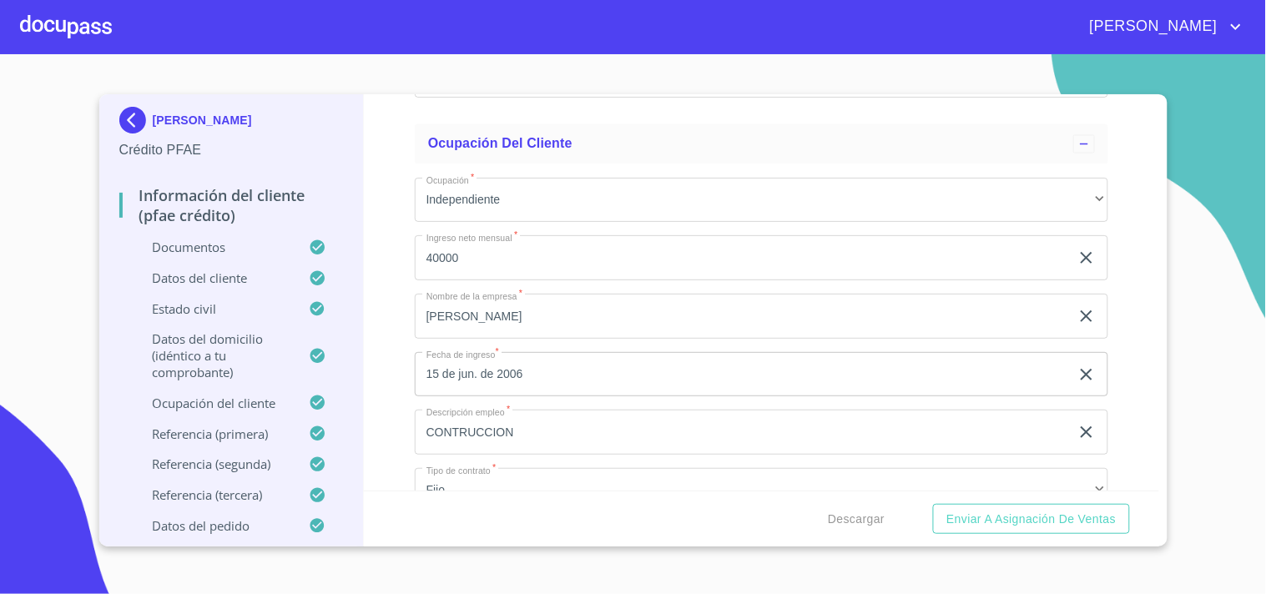
drag, startPoint x: 572, startPoint y: 201, endPoint x: 400, endPoint y: 201, distance: 171.0
click at [400, 201] on div "Información del cliente (PFAE crédito) Documentos Documento de identificación  …" at bounding box center [761, 292] width 795 height 396
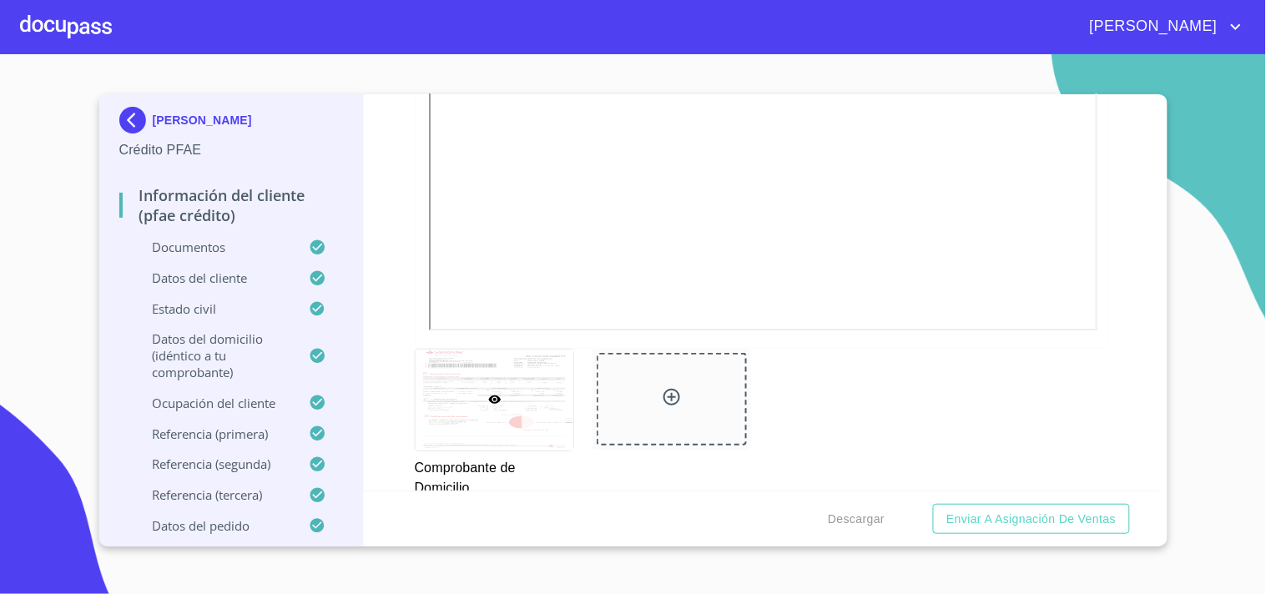
scroll to position [885, 0]
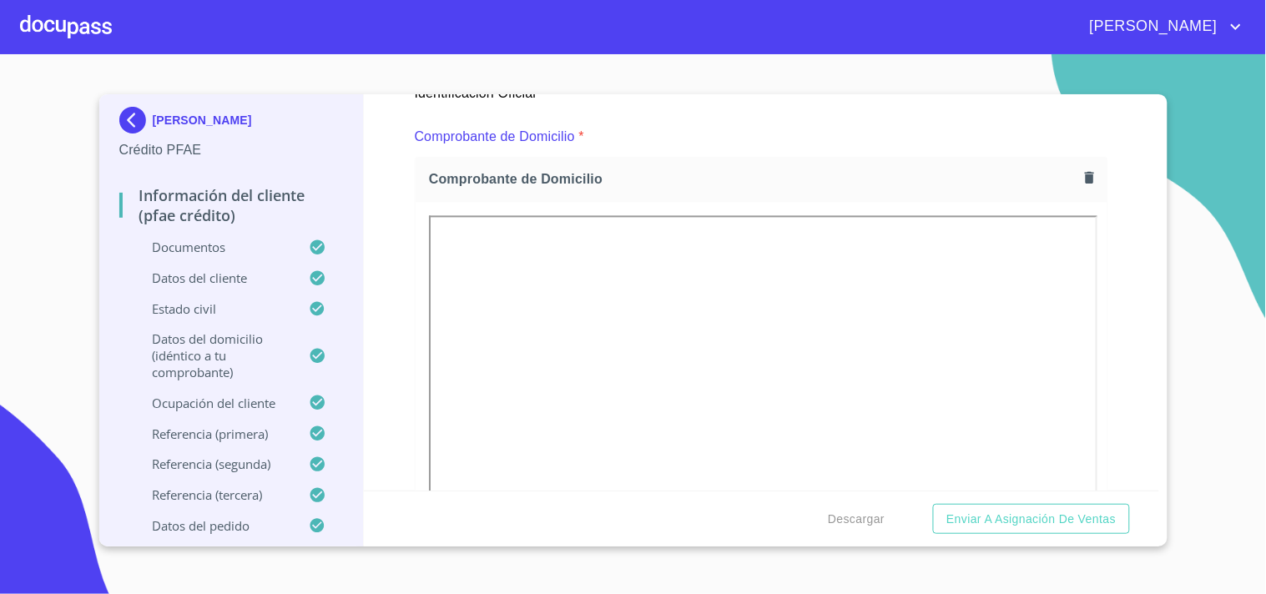
click at [1081, 178] on icon "button" at bounding box center [1089, 178] width 16 height 16
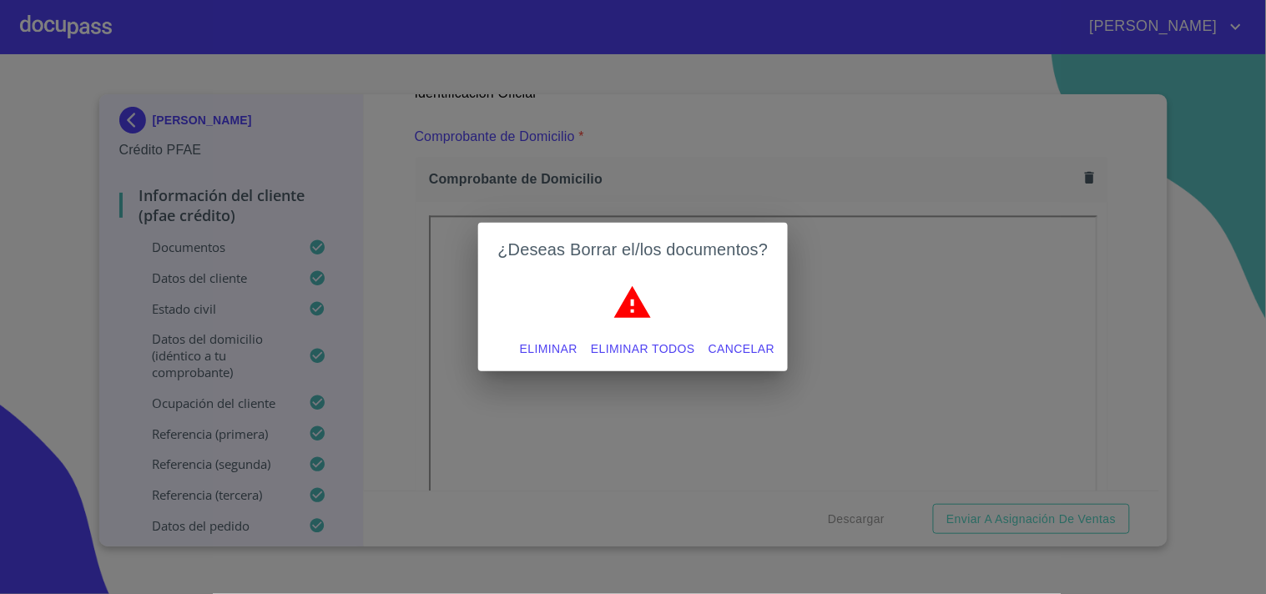
click at [670, 356] on span "Eliminar todos" at bounding box center [643, 349] width 104 height 21
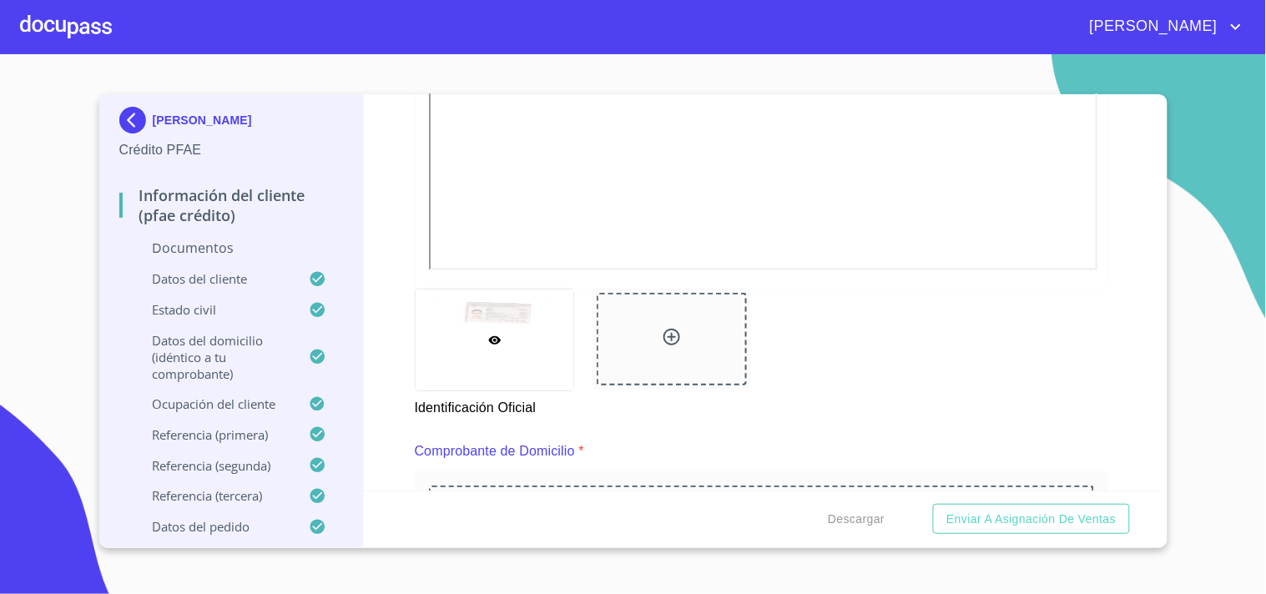
scroll to position [645, 0]
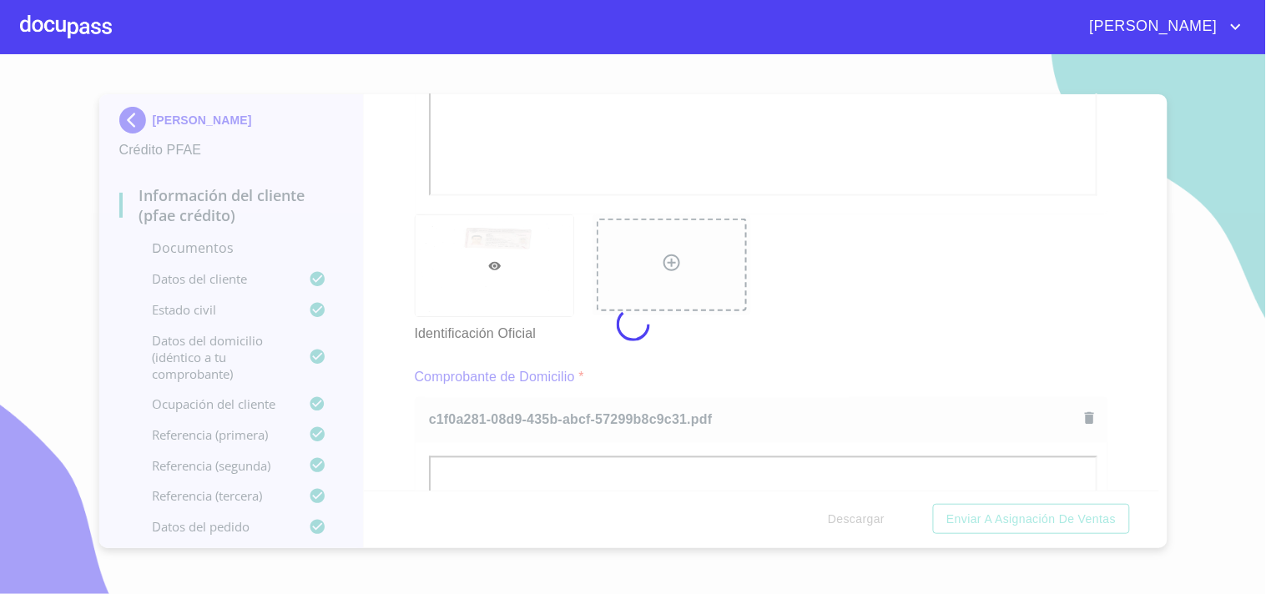
click at [672, 375] on div at bounding box center [633, 324] width 1266 height 540
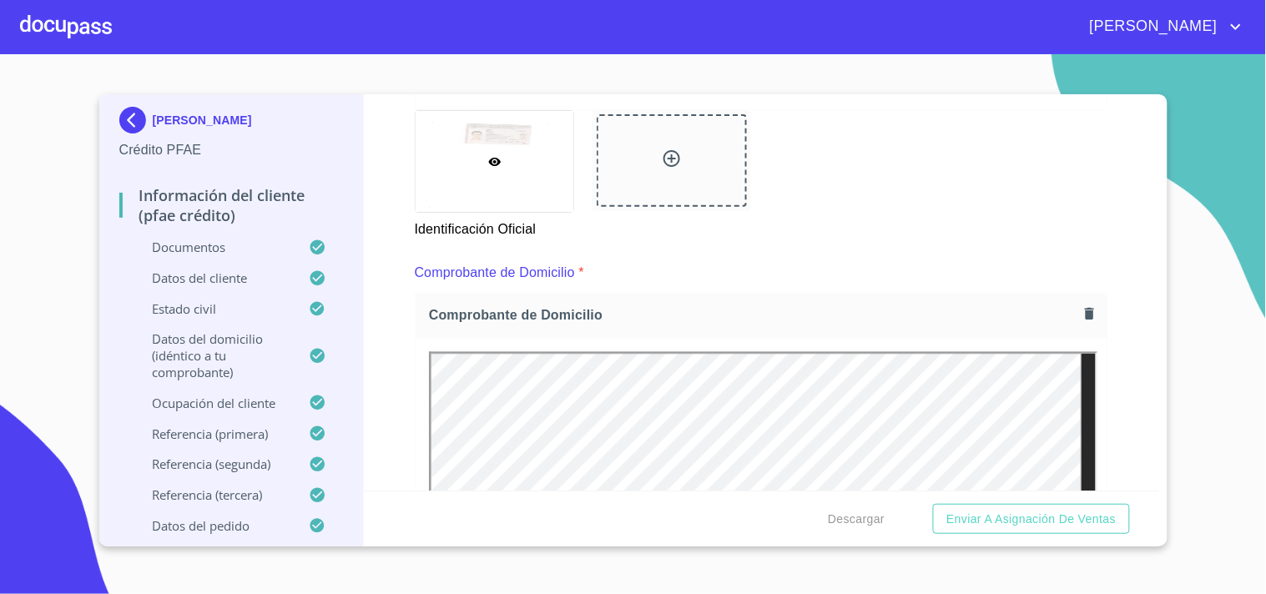
scroll to position [830, 0]
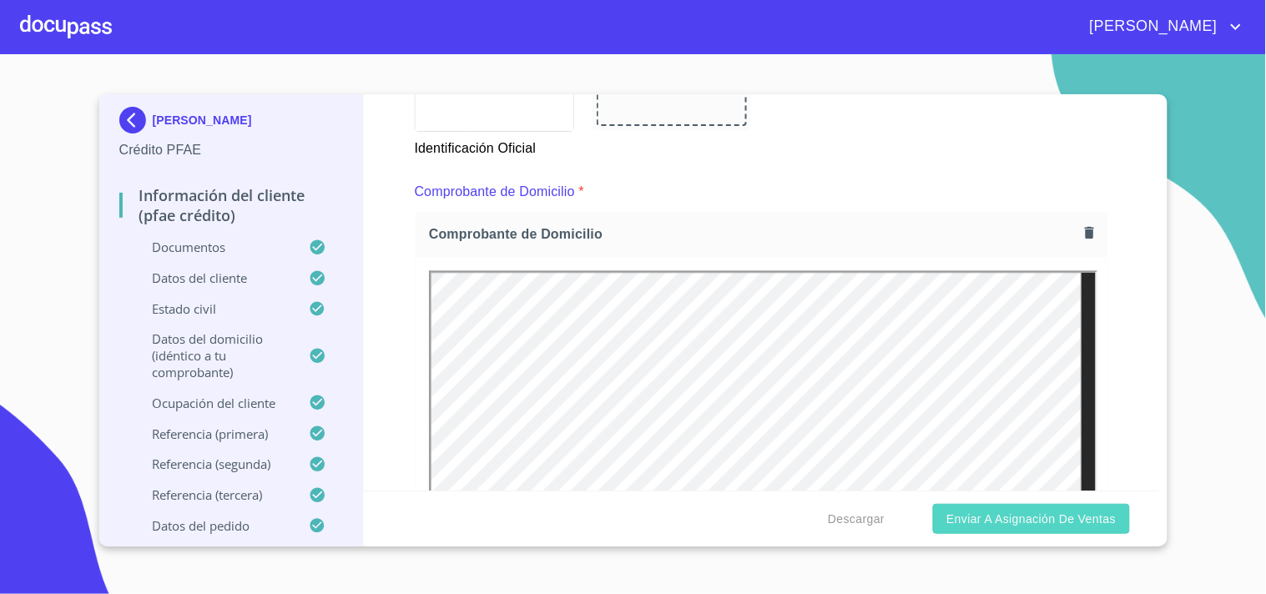
click at [990, 514] on span "Enviar a Asignación de Ventas" at bounding box center [1030, 519] width 169 height 21
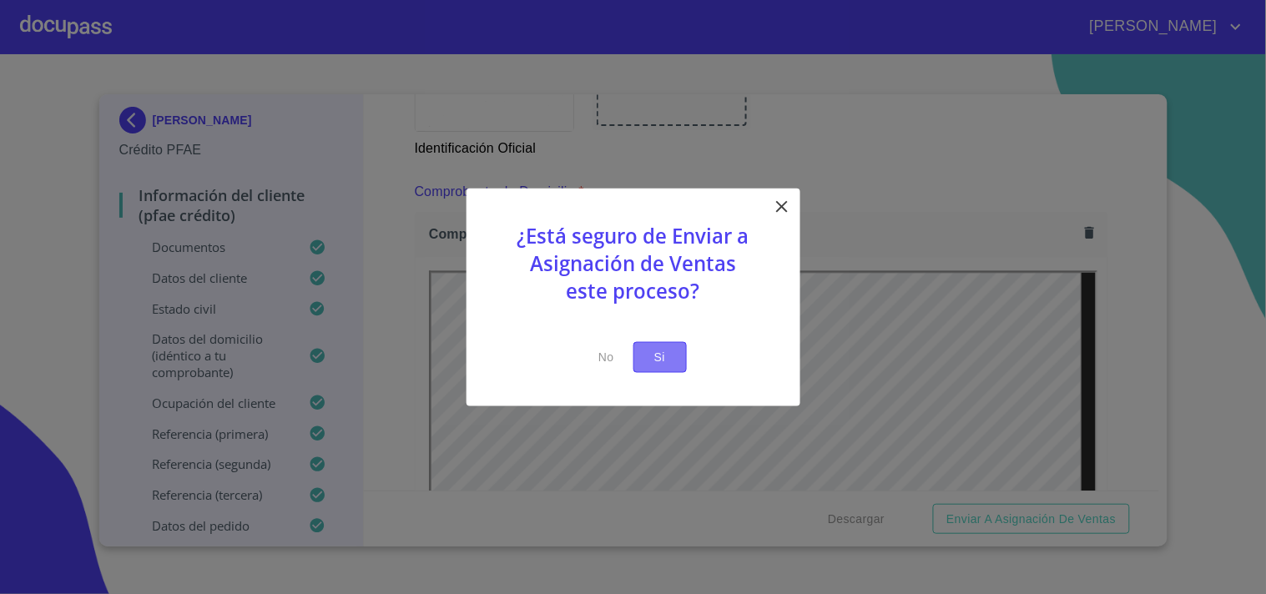
click at [656, 362] on span "Si" at bounding box center [660, 357] width 27 height 21
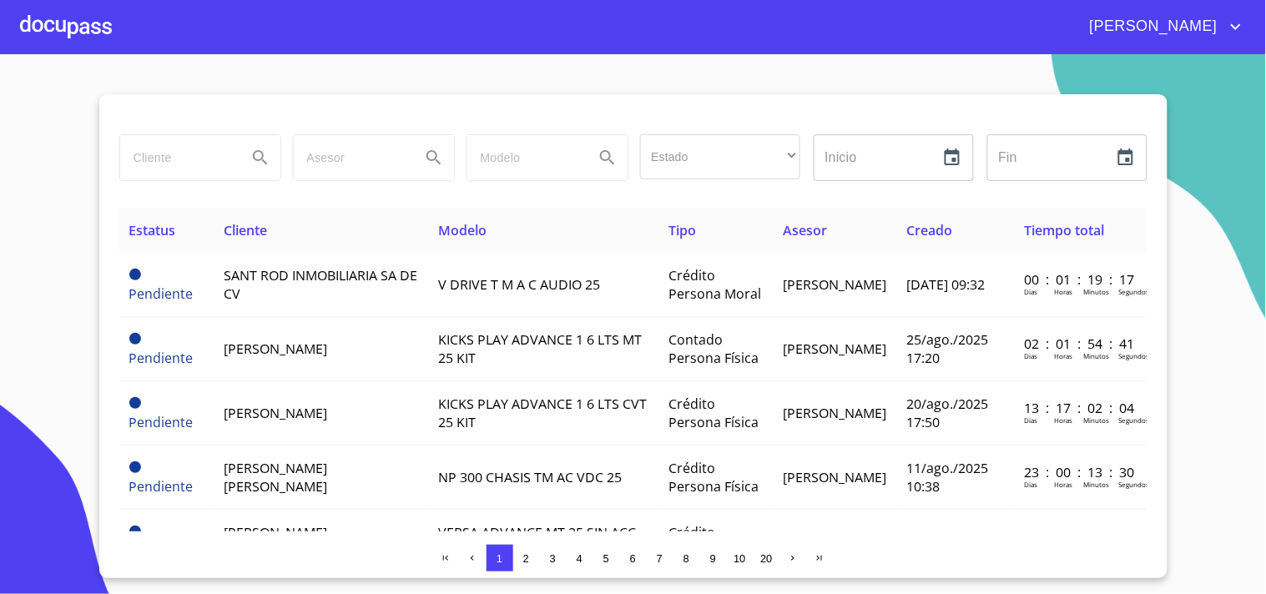
click at [139, 152] on input "search" at bounding box center [176, 157] width 113 height 45
type input "[PERSON_NAME]"
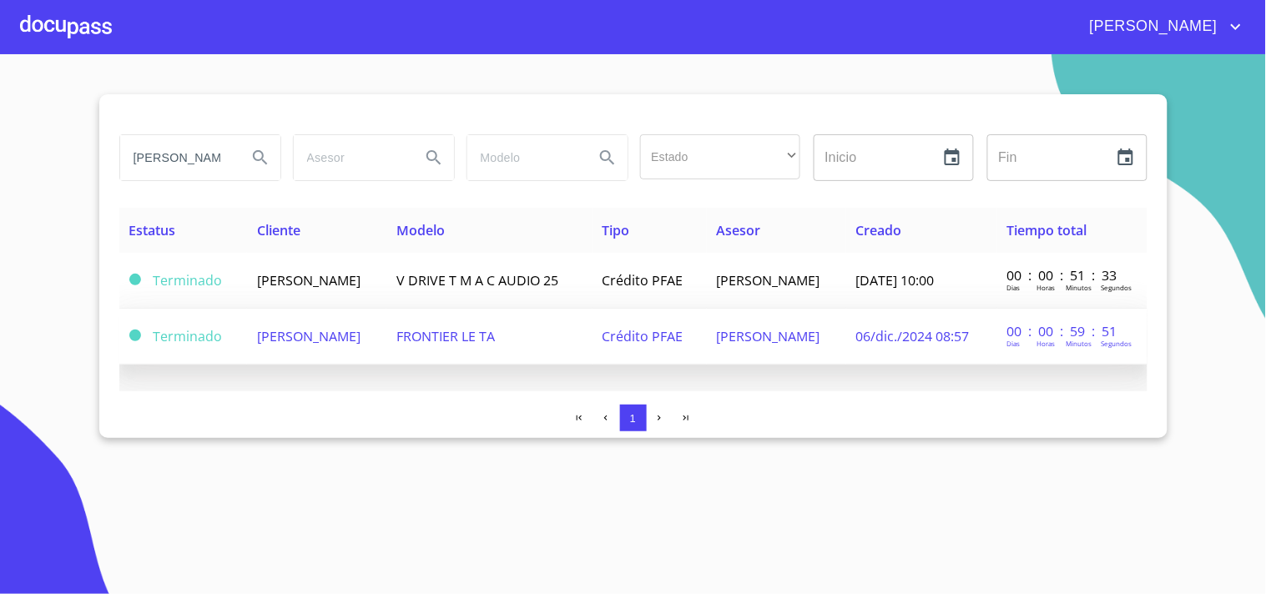
click at [495, 337] on span "FRONTIER LE TA" at bounding box center [445, 336] width 98 height 18
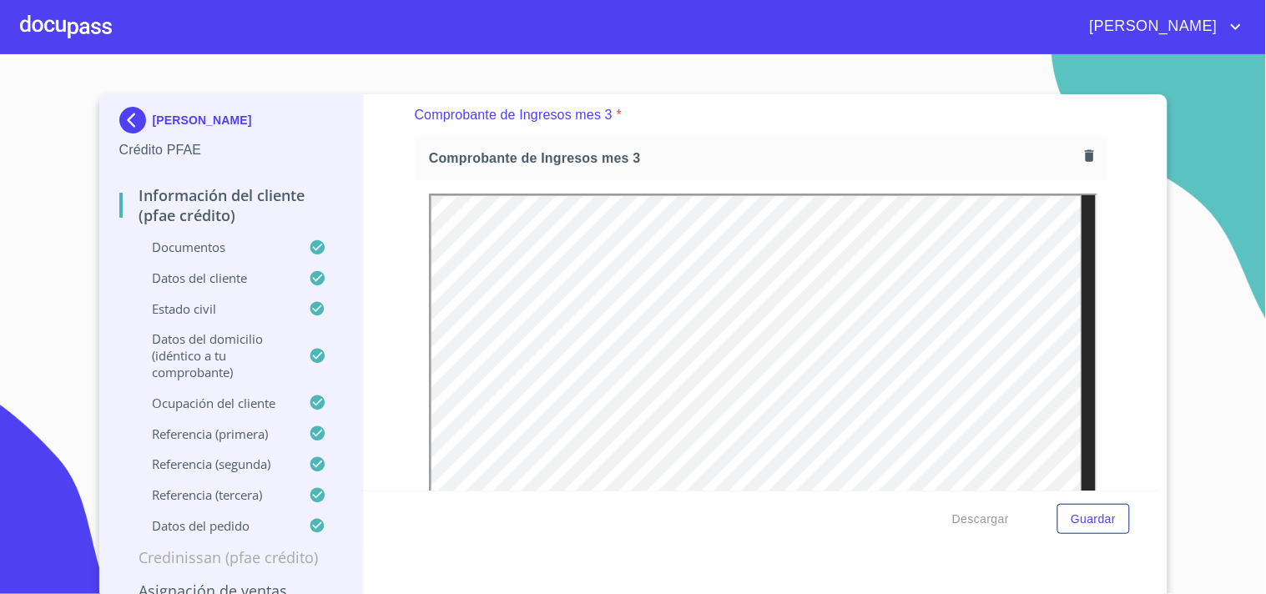
scroll to position [3179, 0]
